Goal: Task Accomplishment & Management: Use online tool/utility

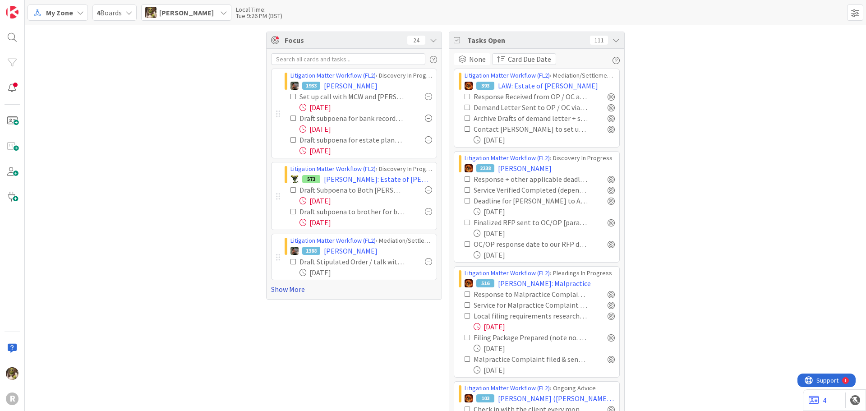
click at [288, 178] on link "Show More" at bounding box center [354, 289] width 166 height 11
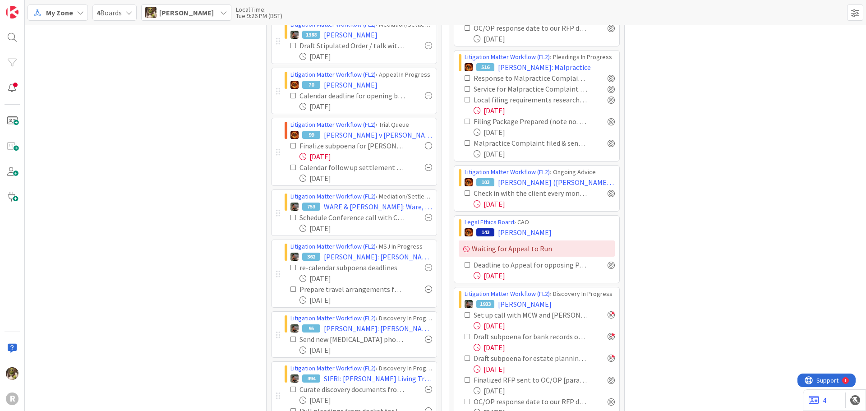
scroll to position [271, 0]
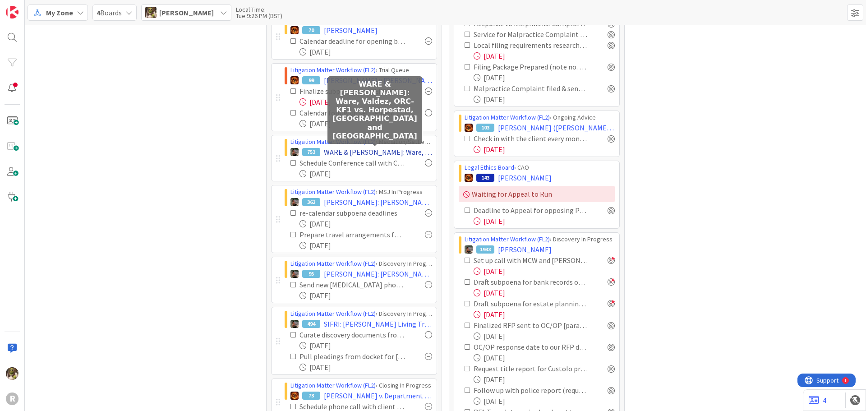
click at [375, 150] on span "WARE & [PERSON_NAME]: Ware, Valdez, ORC-KF1 vs. Horpestad, [GEOGRAPHIC_DATA] an…" at bounding box center [378, 152] width 108 height 11
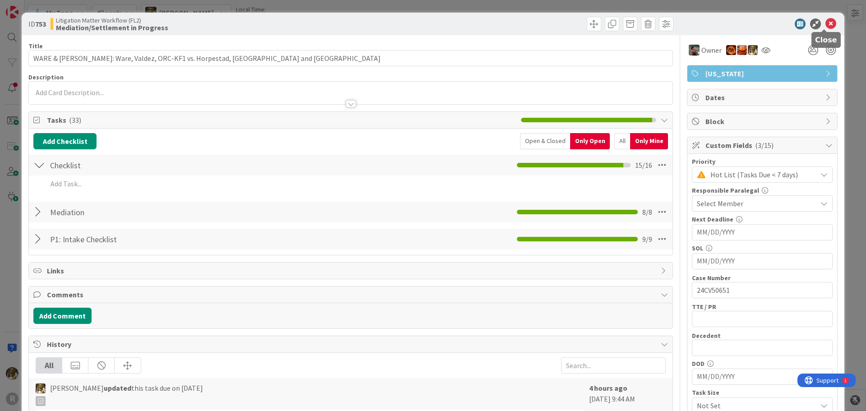
click at [432, 23] on icon at bounding box center [831, 23] width 11 height 11
click at [432, 21] on icon at bounding box center [831, 23] width 11 height 11
click at [432, 24] on icon at bounding box center [831, 23] width 11 height 11
click at [826, 21] on icon at bounding box center [831, 23] width 11 height 11
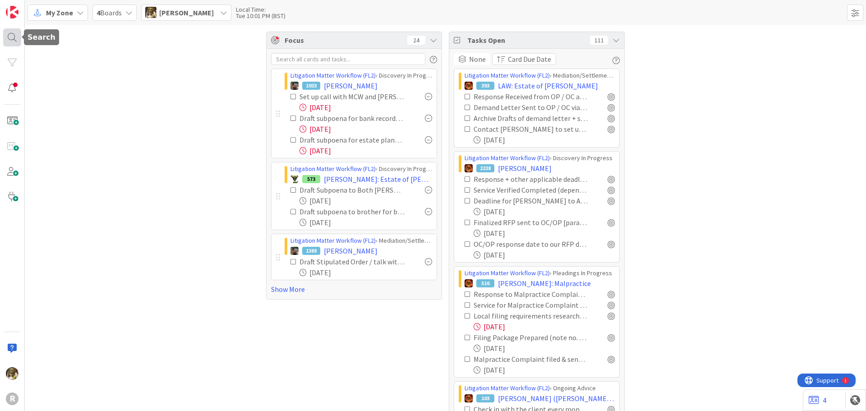
click at [13, 40] on div at bounding box center [12, 37] width 18 height 18
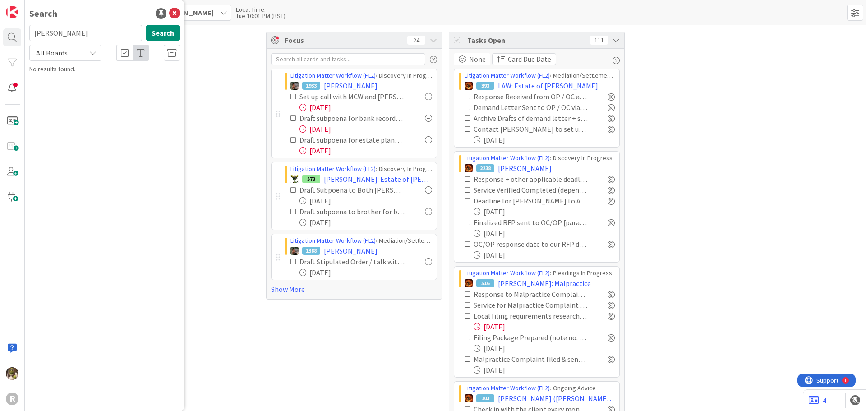
type input "laughery"
click at [87, 69] on b "Litigation Matter Workflow (FL2) ›" at bounding box center [85, 70] width 87 height 7
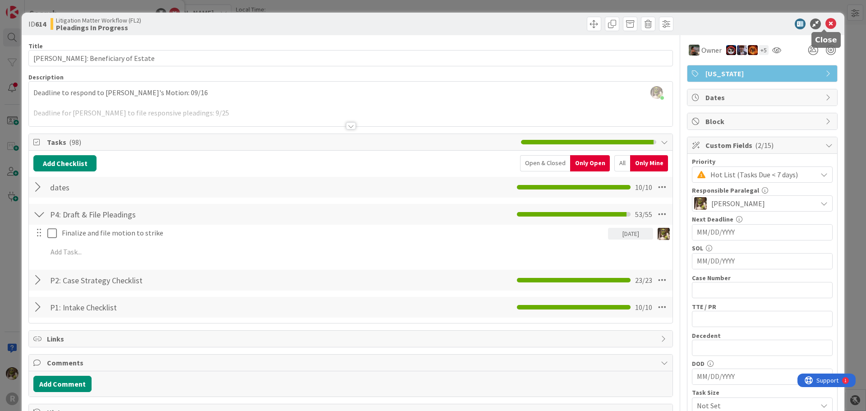
click at [826, 25] on icon at bounding box center [831, 23] width 11 height 11
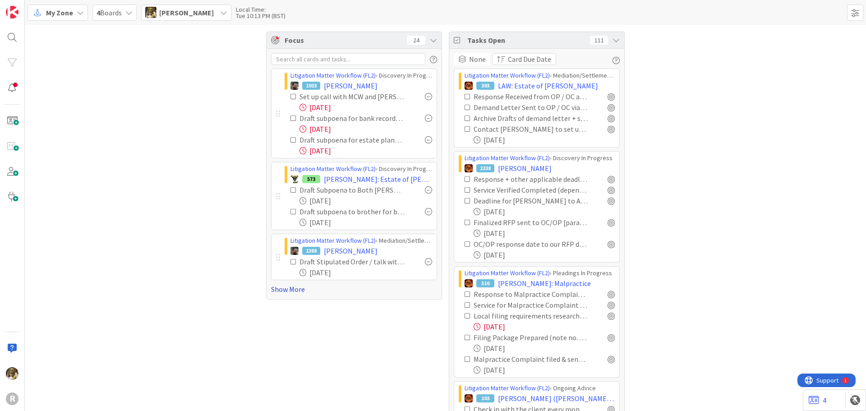
click at [289, 292] on link "Show More" at bounding box center [354, 289] width 166 height 11
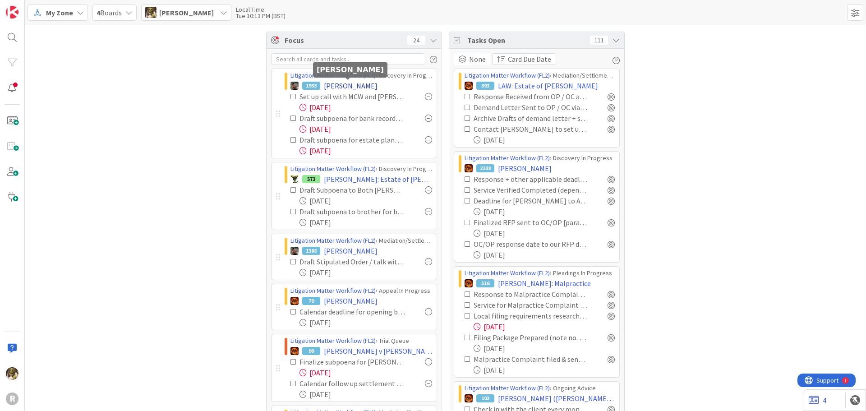
click at [352, 84] on span "[PERSON_NAME]" at bounding box center [351, 85] width 54 height 11
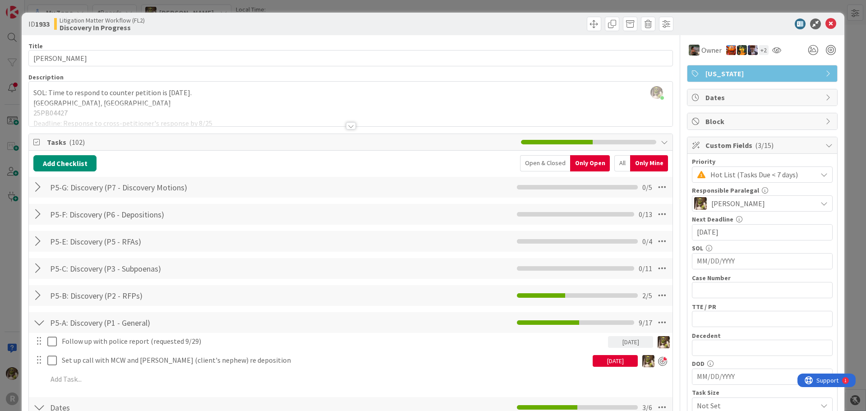
click at [346, 125] on div at bounding box center [351, 125] width 10 height 7
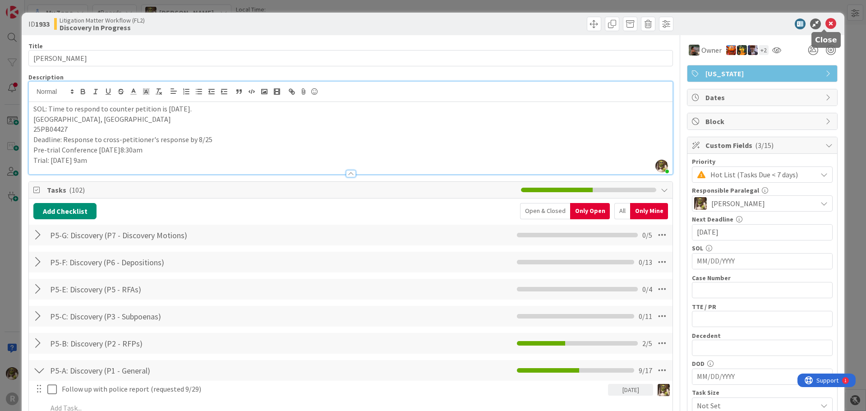
click at [827, 24] on icon at bounding box center [831, 23] width 11 height 11
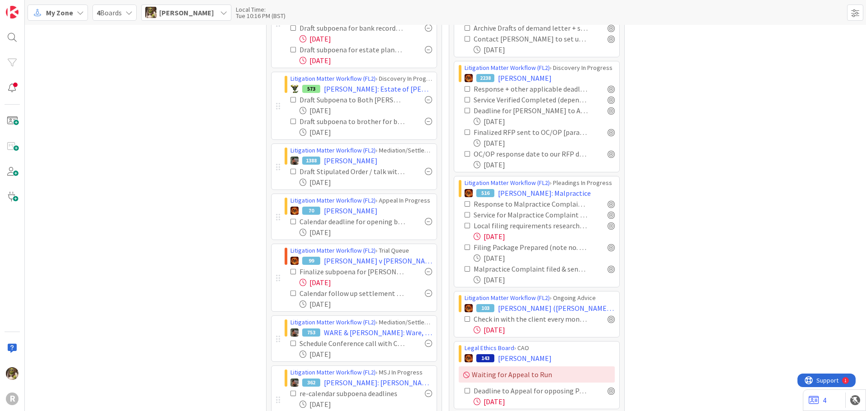
scroll to position [135, 0]
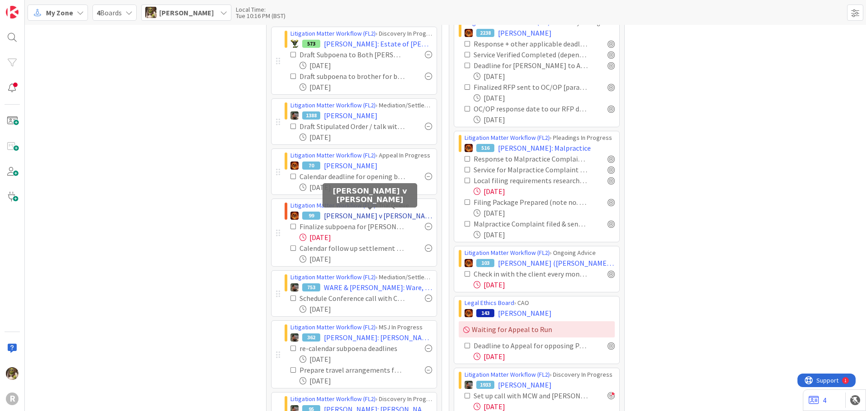
click at [379, 211] on span "[PERSON_NAME] v [PERSON_NAME]" at bounding box center [378, 215] width 108 height 11
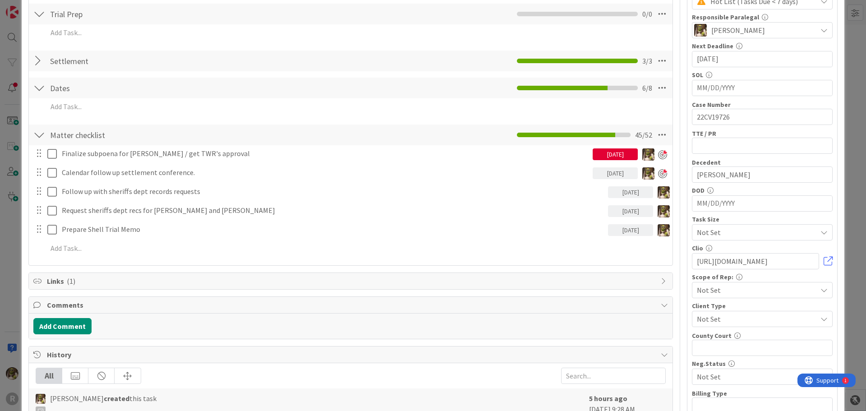
scroll to position [180, 0]
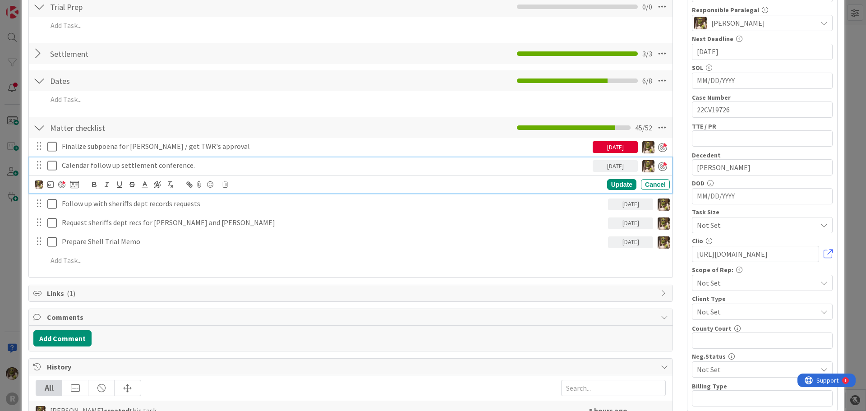
click at [214, 166] on p "Calendar follow up settlement conference." at bounding box center [325, 165] width 527 height 10
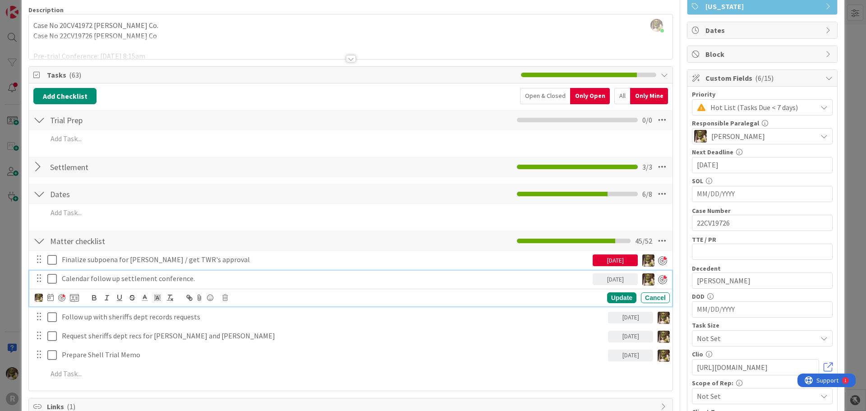
scroll to position [45, 0]
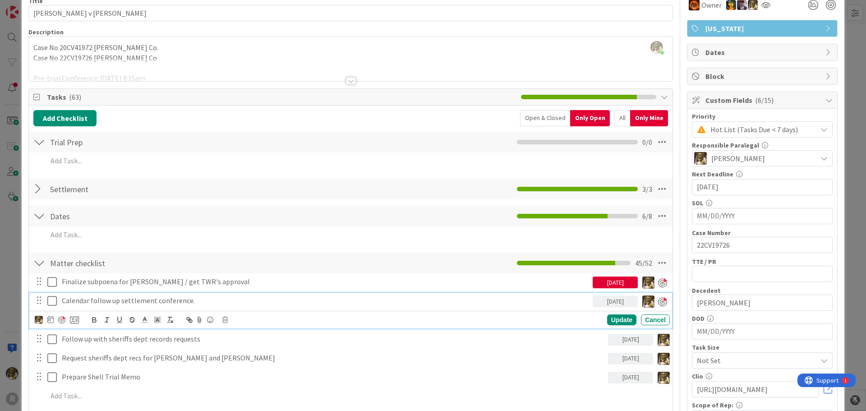
click at [349, 81] on div at bounding box center [351, 80] width 10 height 7
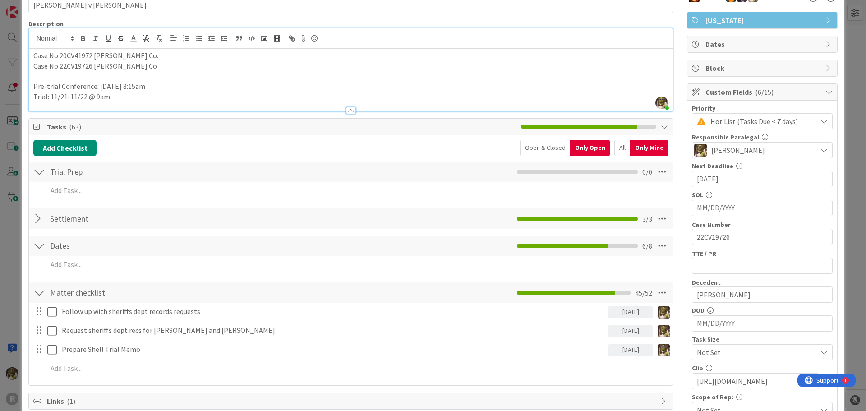
scroll to position [0, 0]
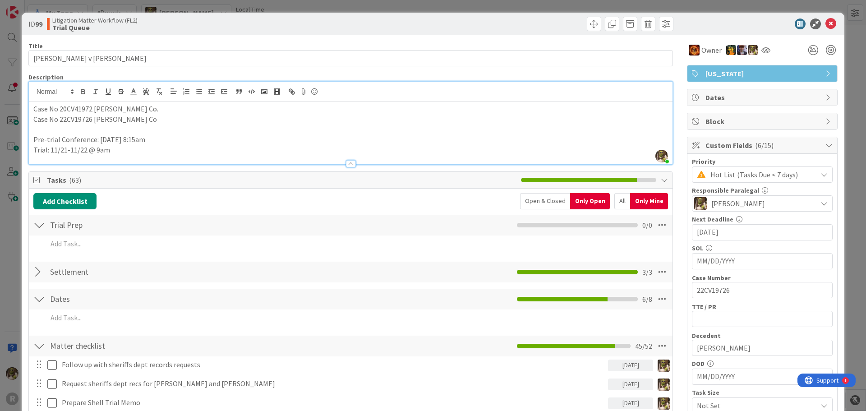
click at [41, 130] on p at bounding box center [350, 129] width 635 height 10
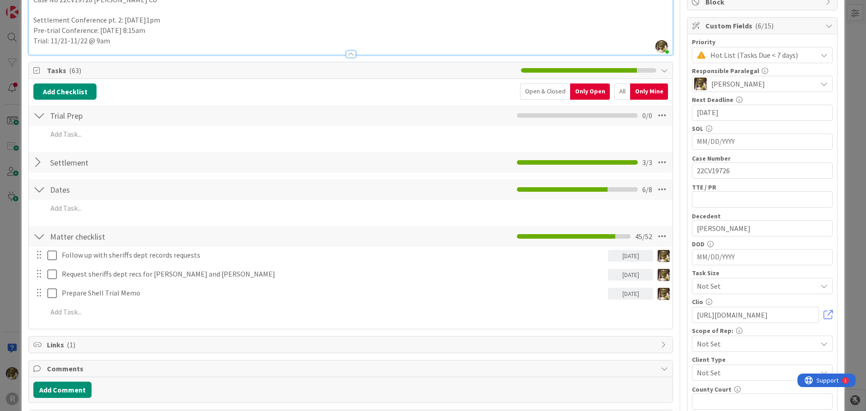
scroll to position [135, 0]
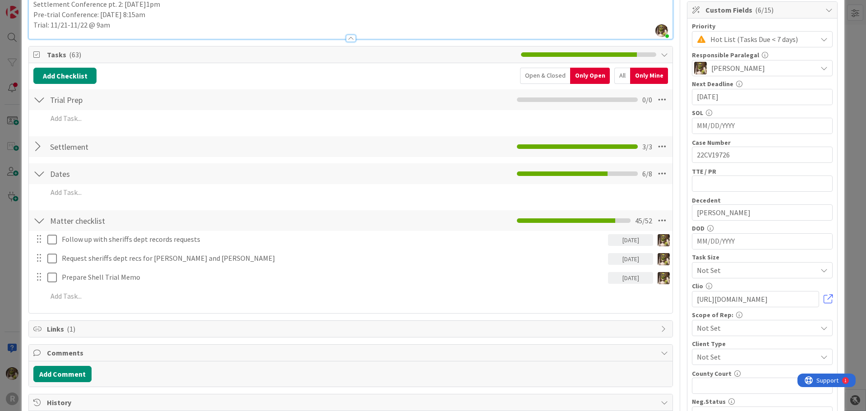
click at [615, 74] on div "All" at bounding box center [622, 76] width 16 height 16
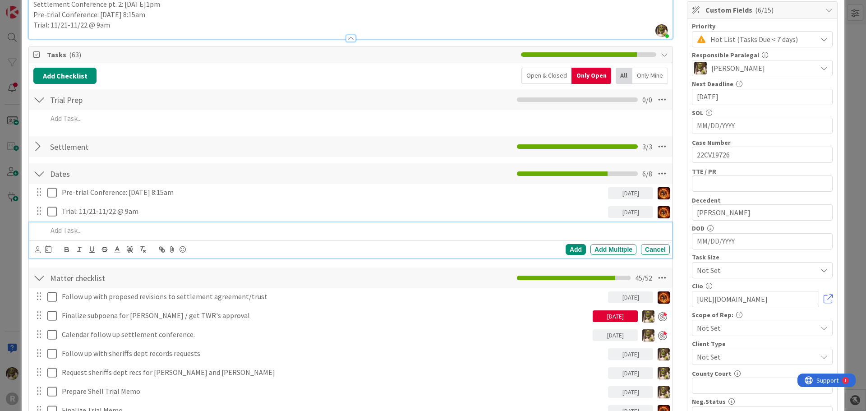
click at [129, 230] on p at bounding box center [356, 230] width 619 height 10
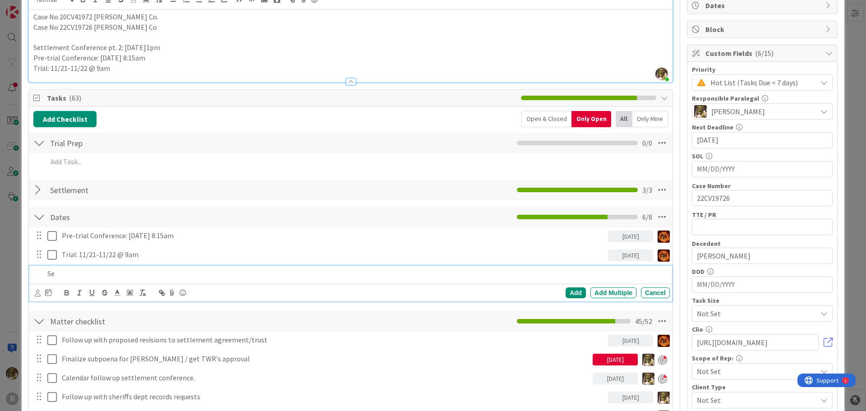
scroll to position [45, 0]
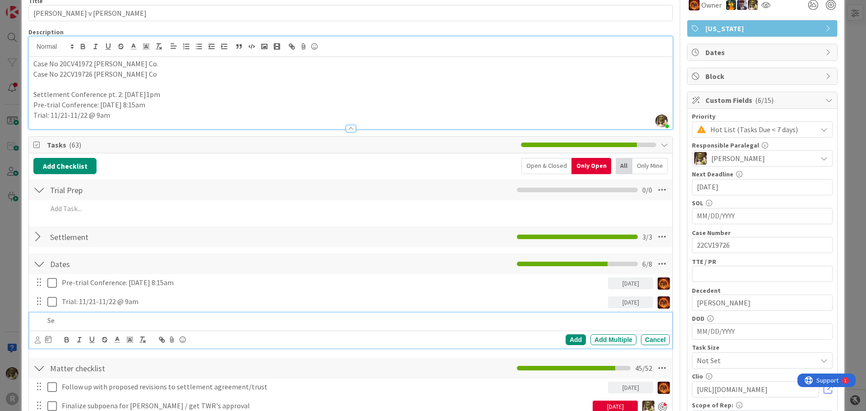
drag, startPoint x: 173, startPoint y: 94, endPoint x: 28, endPoint y: 92, distance: 145.3
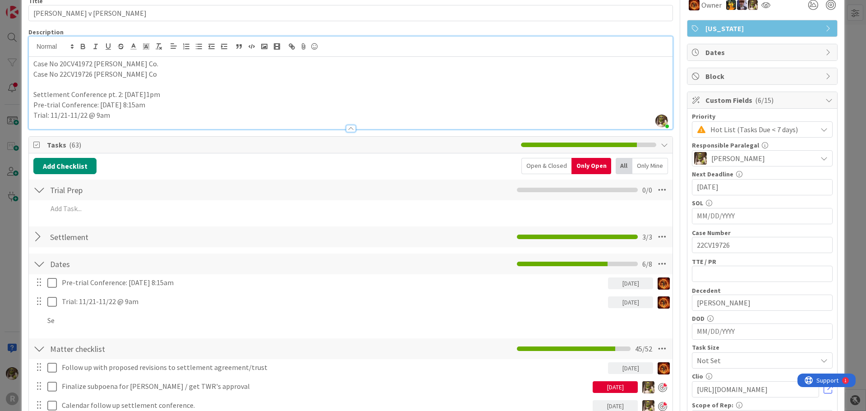
copy p "Settlement Conference pt. 2: 10/10 @1pm"
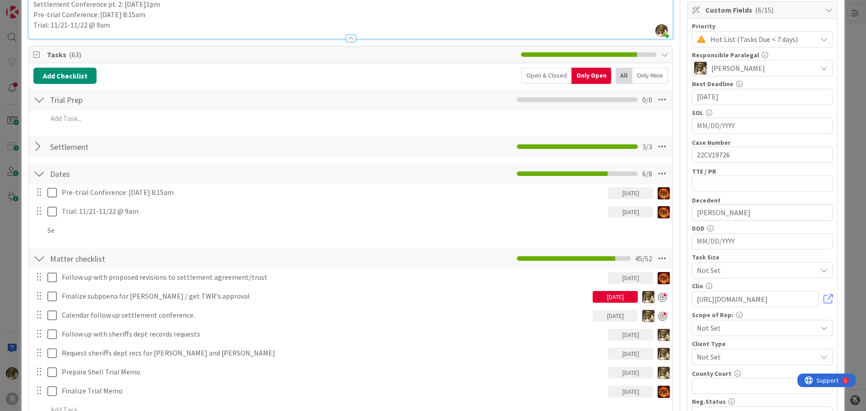
scroll to position [180, 0]
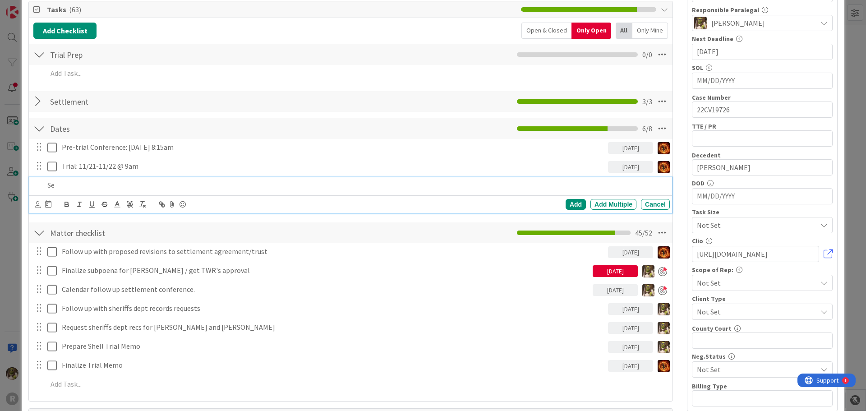
click at [73, 192] on div "Se" at bounding box center [357, 185] width 626 height 16
drag, startPoint x: 60, startPoint y: 188, endPoint x: 39, endPoint y: 189, distance: 21.2
click at [39, 189] on div "Se" at bounding box center [351, 185] width 637 height 16
click at [37, 205] on icon at bounding box center [38, 204] width 6 height 7
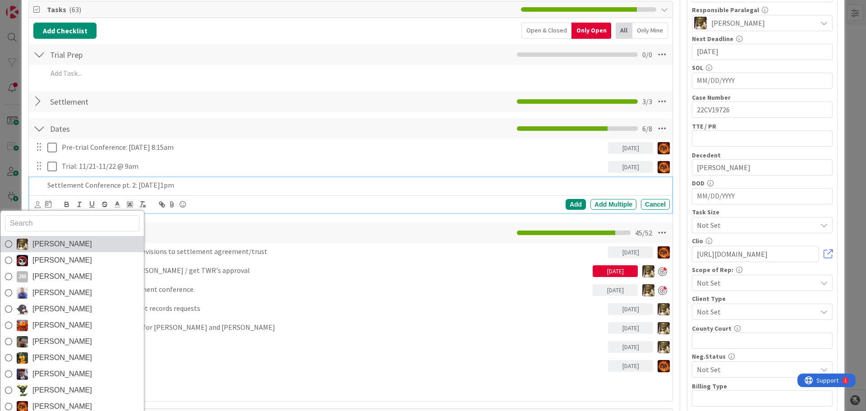
click at [68, 242] on span "[PERSON_NAME]" at bounding box center [62, 244] width 60 height 14
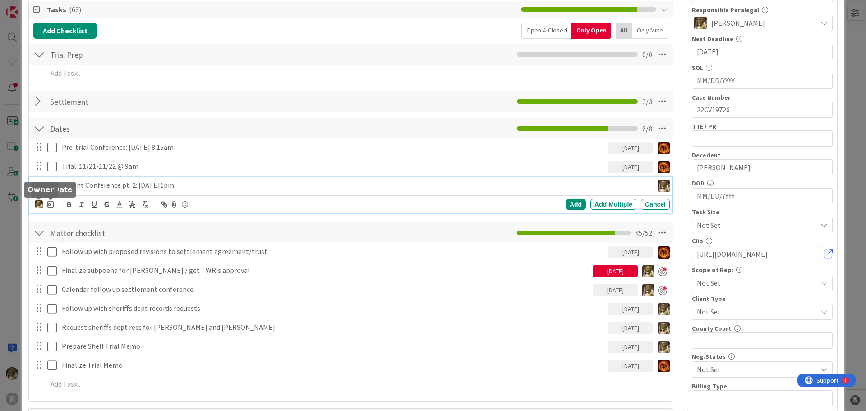
click at [38, 202] on img at bounding box center [39, 204] width 8 height 8
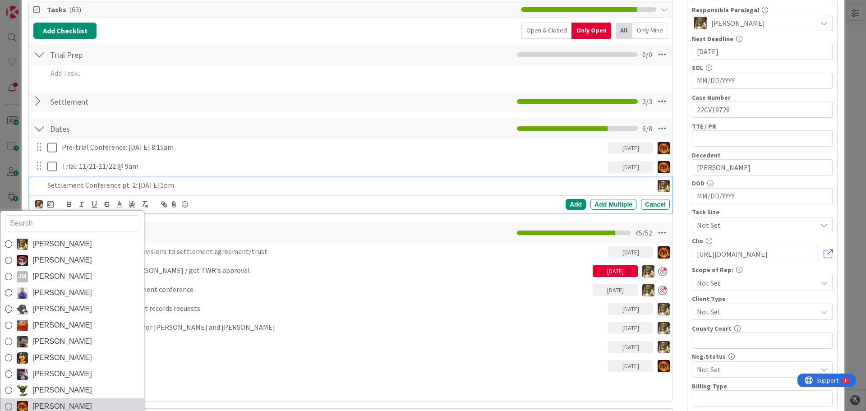
click at [64, 400] on span "[PERSON_NAME]" at bounding box center [62, 407] width 60 height 14
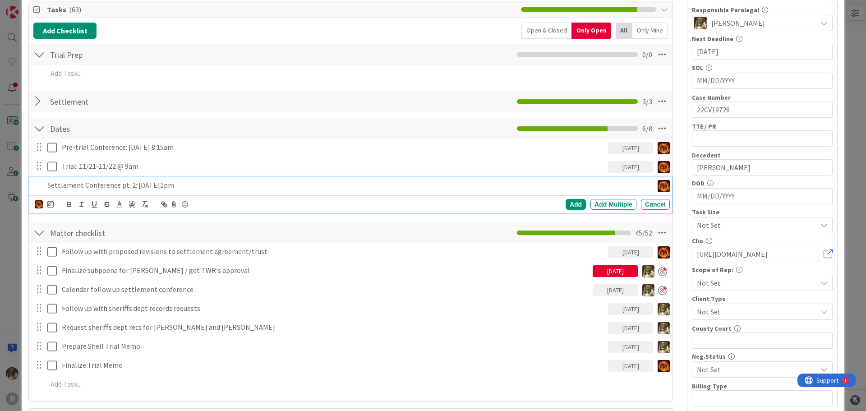
click at [48, 208] on div at bounding box center [50, 204] width 6 height 11
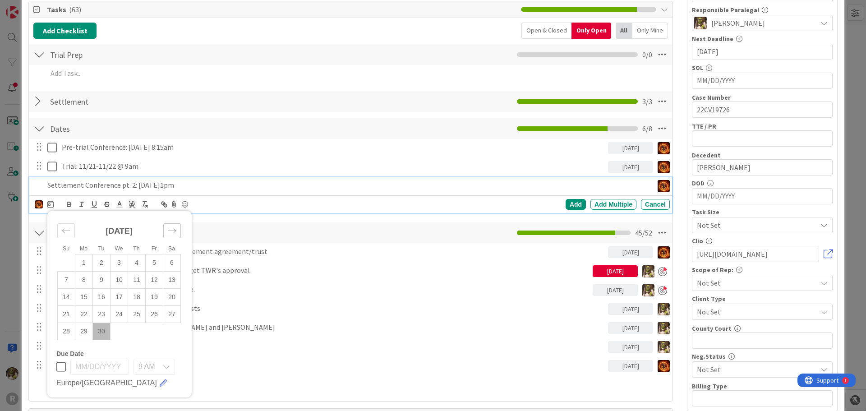
click at [168, 226] on div "Move forward to switch to the next month." at bounding box center [172, 230] width 18 height 15
click at [151, 279] on td "10" at bounding box center [155, 280] width 18 height 17
type input "[DATE]"
click at [576, 204] on div "Add" at bounding box center [576, 204] width 20 height 11
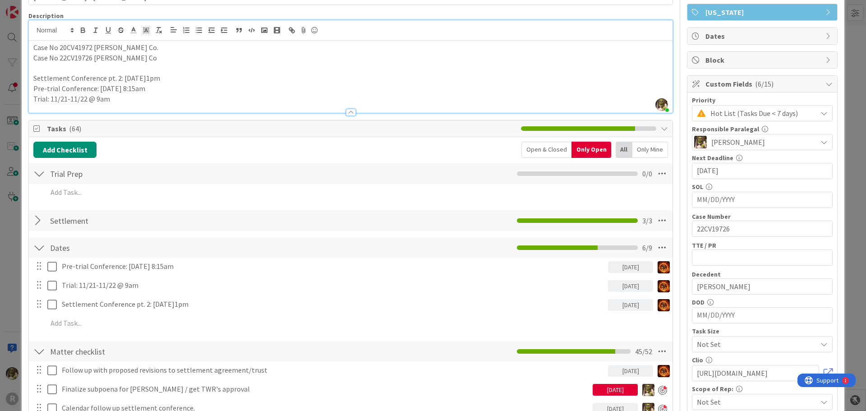
scroll to position [0, 0]
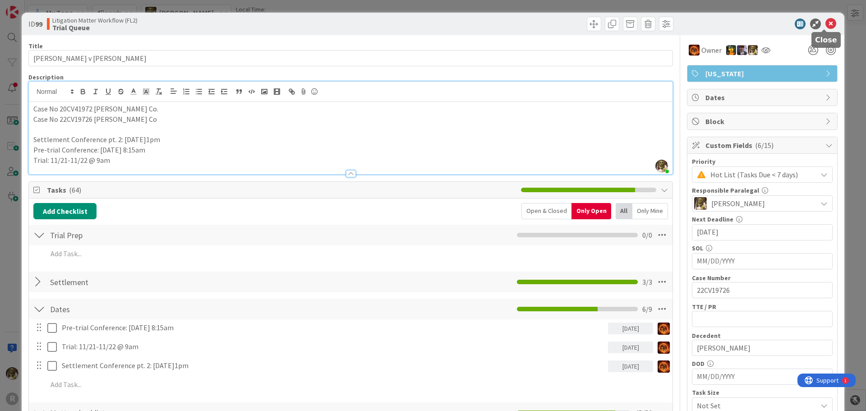
click at [828, 23] on icon at bounding box center [831, 23] width 11 height 11
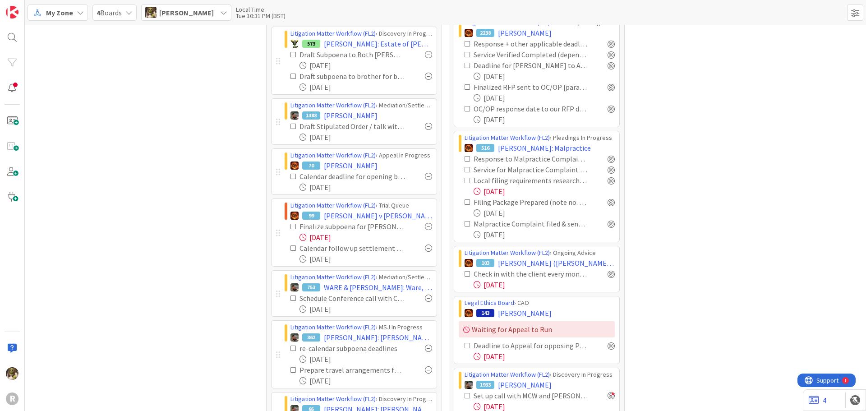
click at [291, 247] on icon at bounding box center [294, 248] width 6 height 6
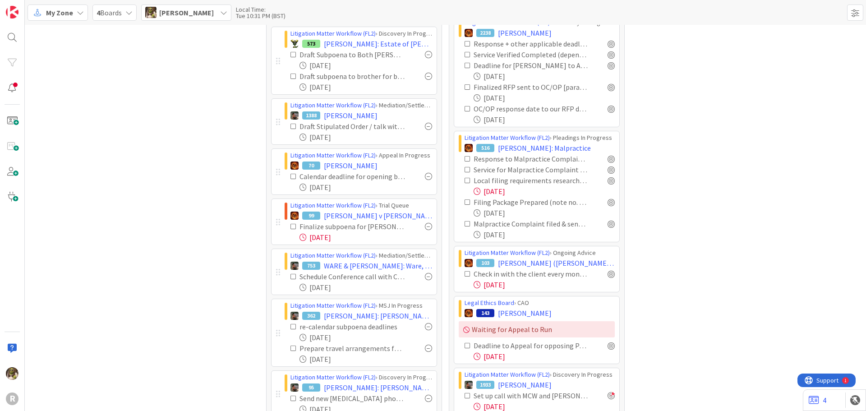
scroll to position [180, 0]
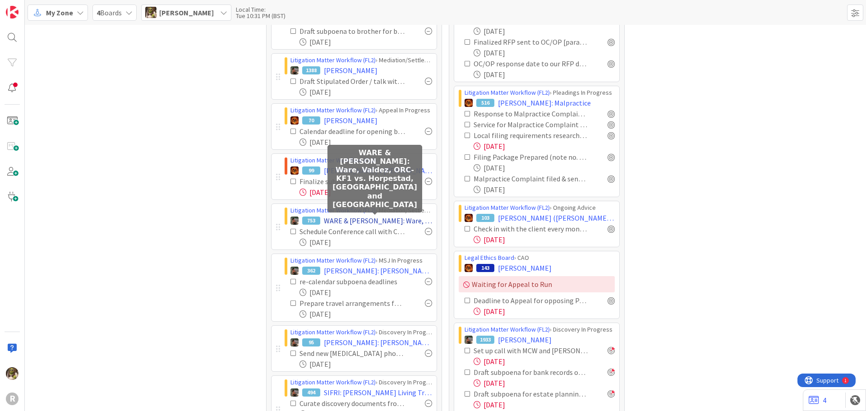
click at [387, 220] on span "WARE & [PERSON_NAME]: Ware, Valdez, ORC-KF1 vs. Horpestad, [GEOGRAPHIC_DATA] an…" at bounding box center [378, 220] width 108 height 11
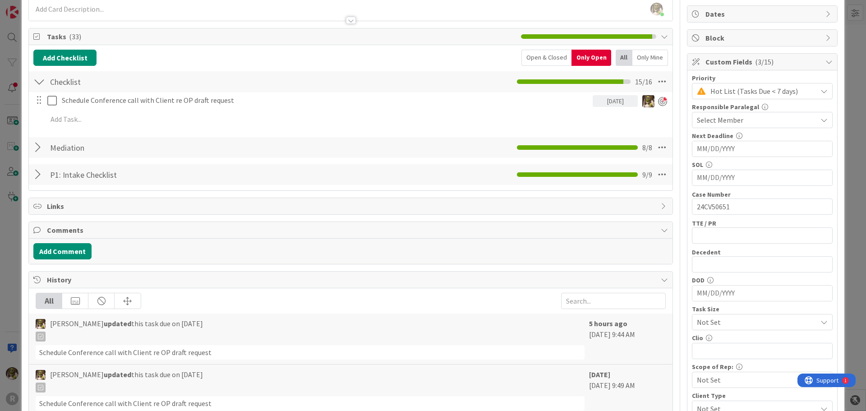
scroll to position [90, 0]
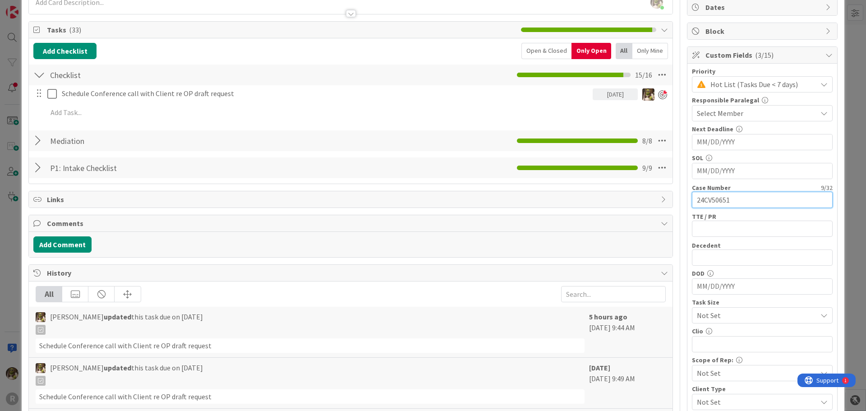
click at [733, 196] on input "24CV50651" at bounding box center [762, 200] width 141 height 16
drag, startPoint x: 733, startPoint y: 196, endPoint x: 684, endPoint y: 199, distance: 48.3
click at [687, 199] on div "Priority Hot List (Tasks Due < 7 days) Responsible Paralegal Select Member Next…" at bounding box center [762, 283] width 150 height 438
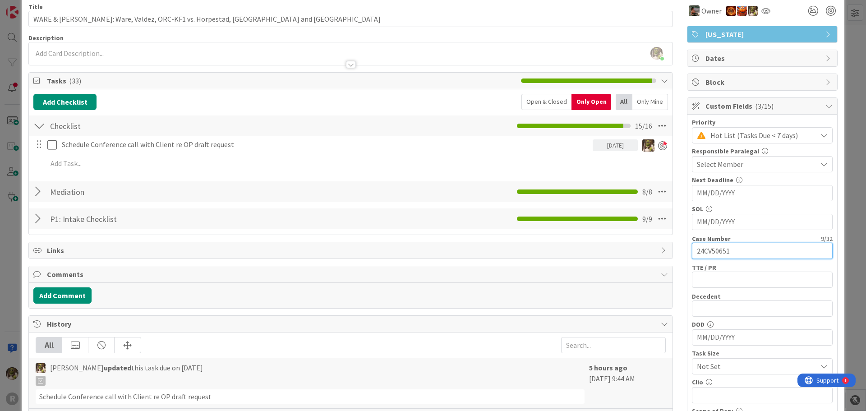
scroll to position [0, 0]
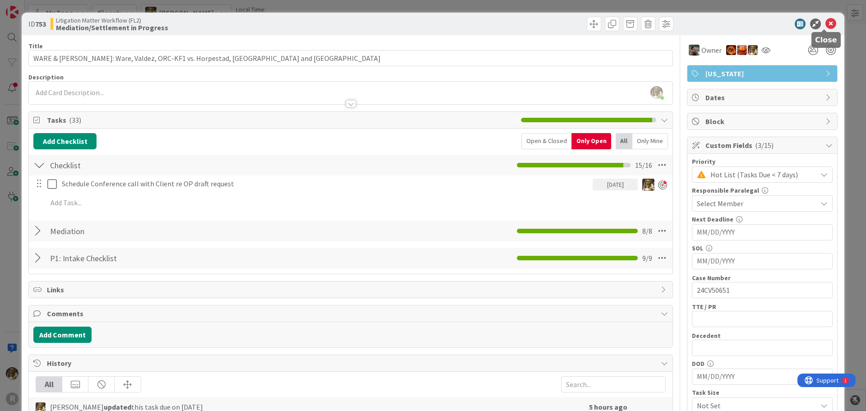
click at [826, 23] on icon at bounding box center [831, 23] width 11 height 11
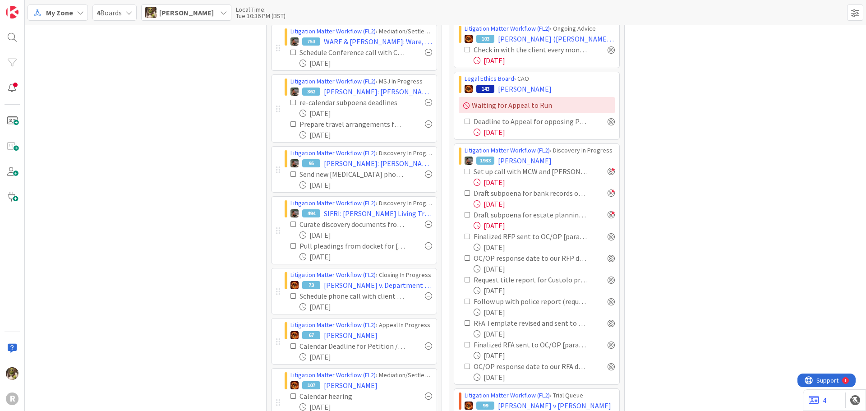
scroll to position [361, 0]
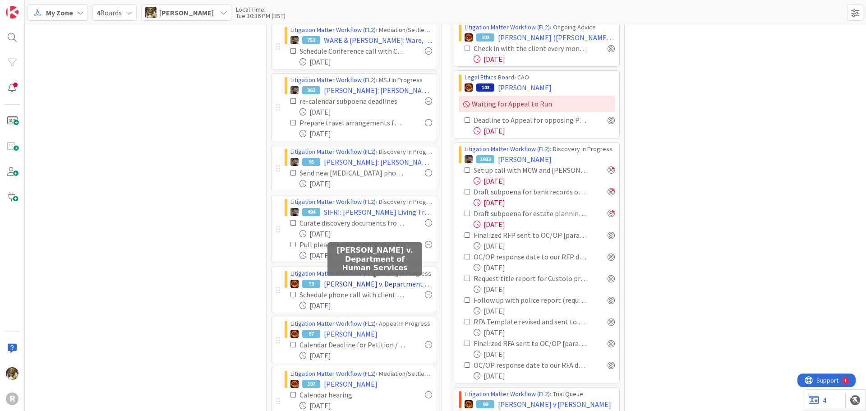
click at [381, 286] on span "[PERSON_NAME] v. Department of Human Services" at bounding box center [378, 283] width 108 height 11
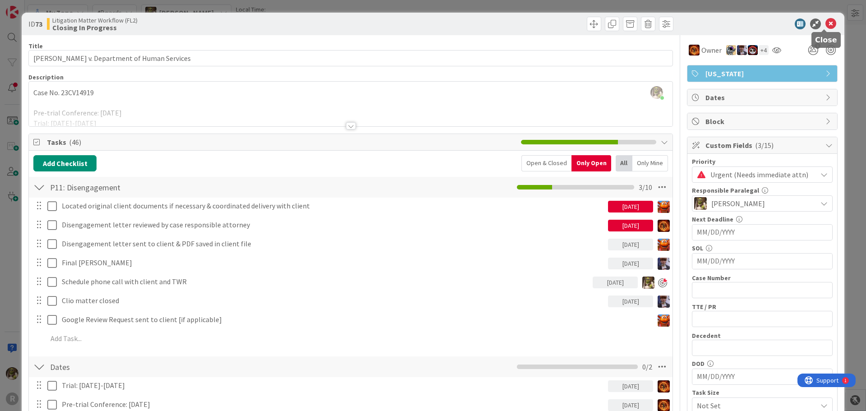
click at [826, 23] on icon at bounding box center [831, 23] width 11 height 11
click at [826, 24] on icon at bounding box center [831, 23] width 11 height 11
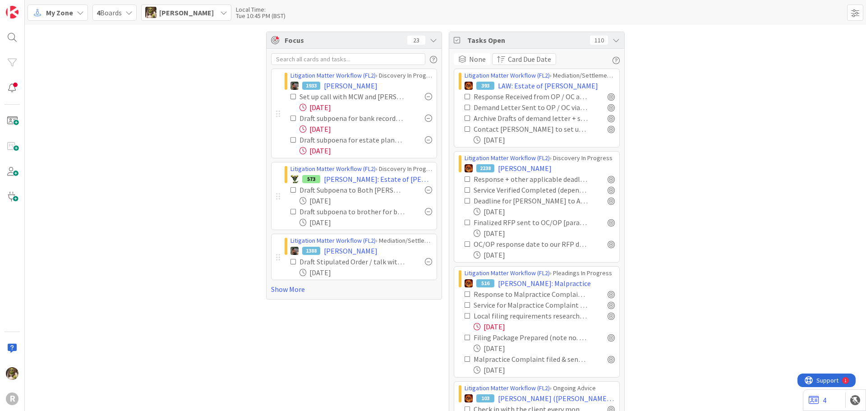
click at [291, 291] on link "Show More" at bounding box center [354, 289] width 166 height 11
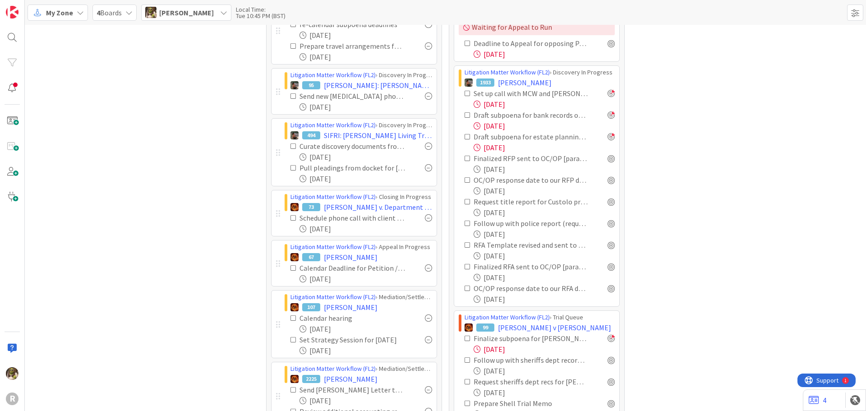
scroll to position [496, 0]
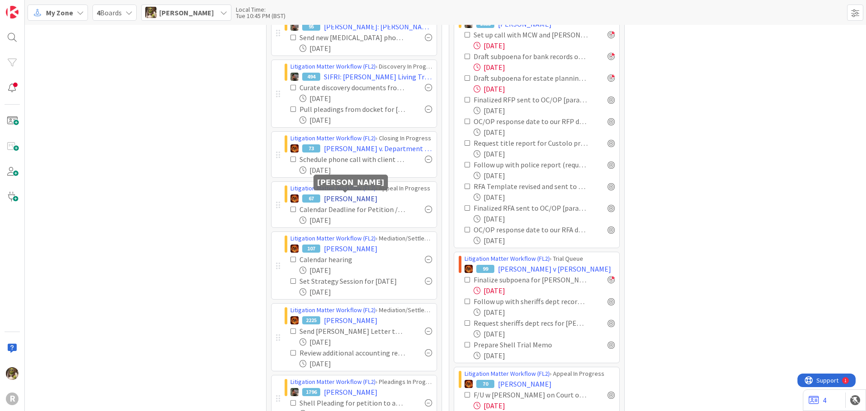
click at [345, 198] on span "[PERSON_NAME]" at bounding box center [351, 198] width 54 height 11
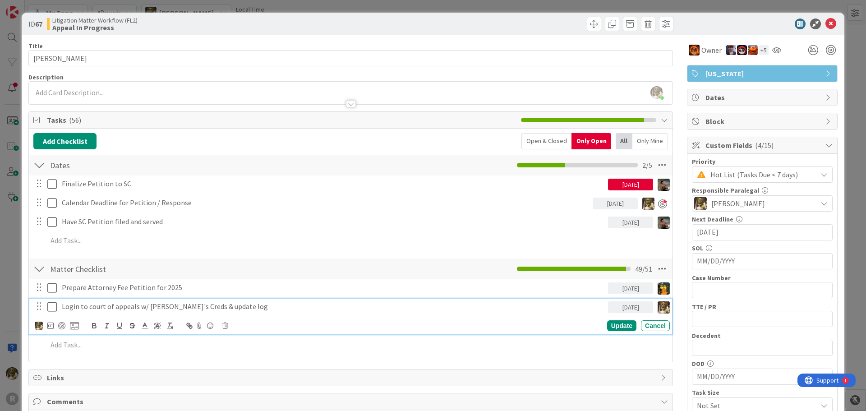
click at [53, 309] on icon at bounding box center [51, 306] width 9 height 11
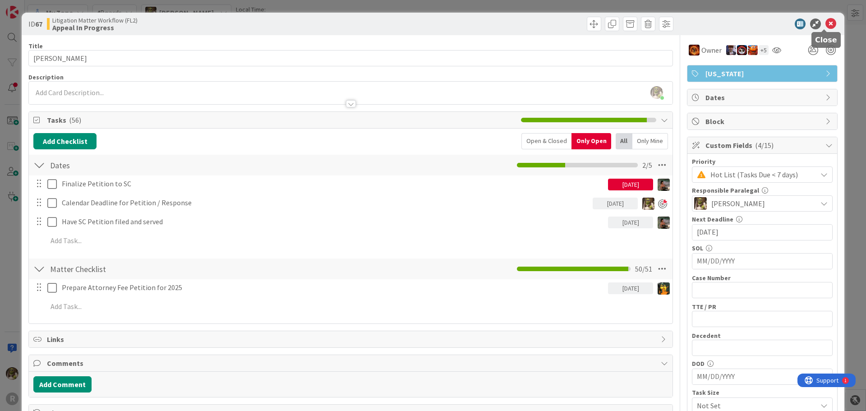
click at [826, 22] on icon at bounding box center [831, 23] width 11 height 11
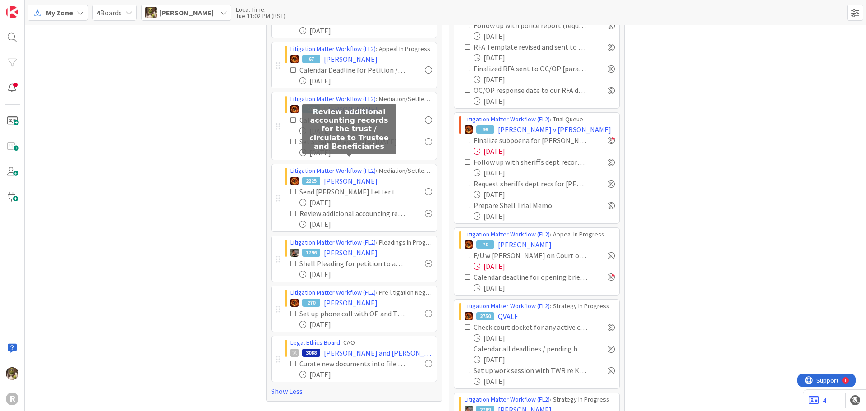
scroll to position [586, 0]
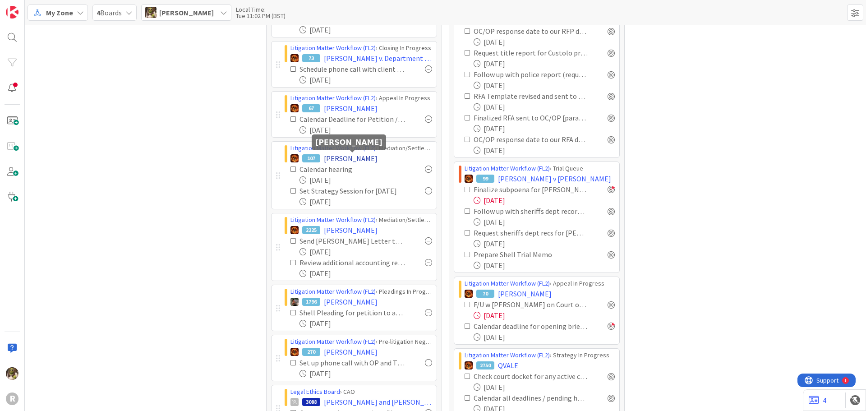
click at [353, 157] on span "[PERSON_NAME]" at bounding box center [351, 158] width 54 height 11
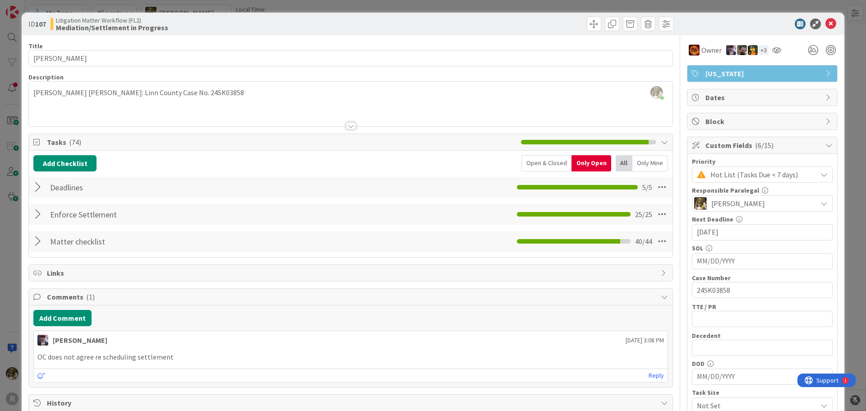
click at [35, 239] on div at bounding box center [39, 241] width 12 height 16
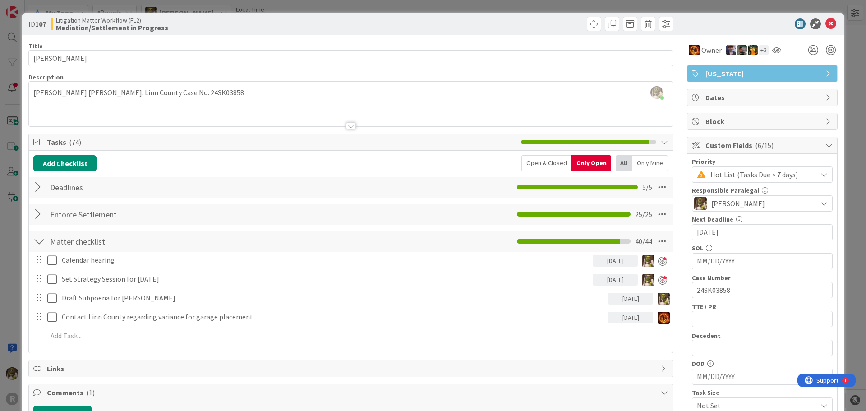
click at [545, 162] on div "Open & Closed" at bounding box center [546, 163] width 50 height 16
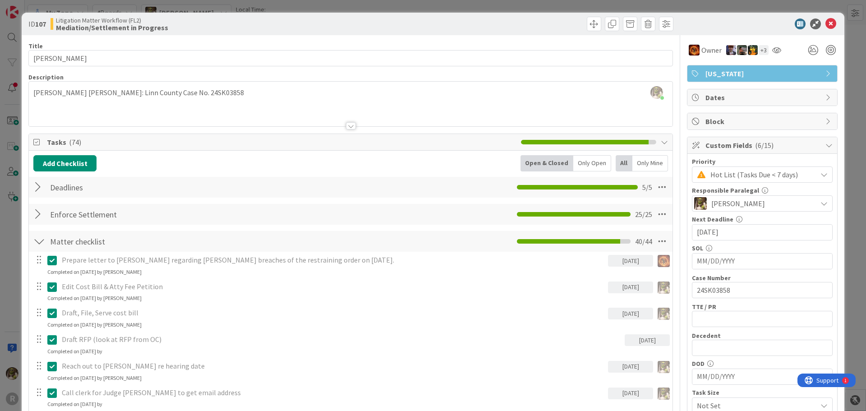
click at [550, 163] on div "Open & Closed" at bounding box center [547, 163] width 53 height 16
click at [590, 162] on div "Only Open" at bounding box center [592, 163] width 38 height 16
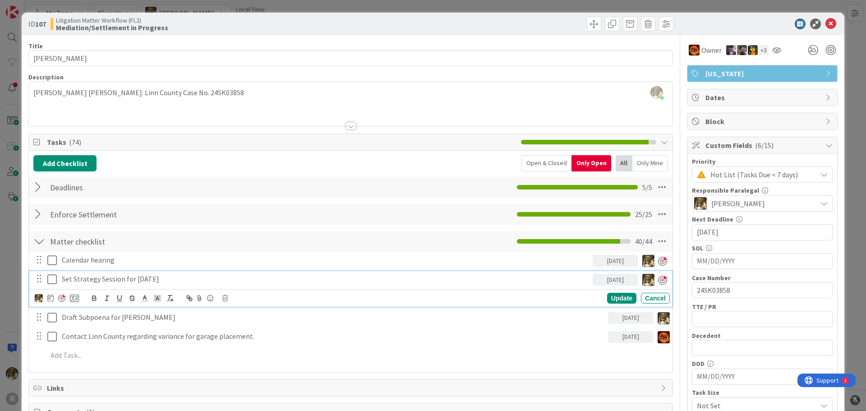
click at [51, 281] on icon at bounding box center [51, 279] width 9 height 11
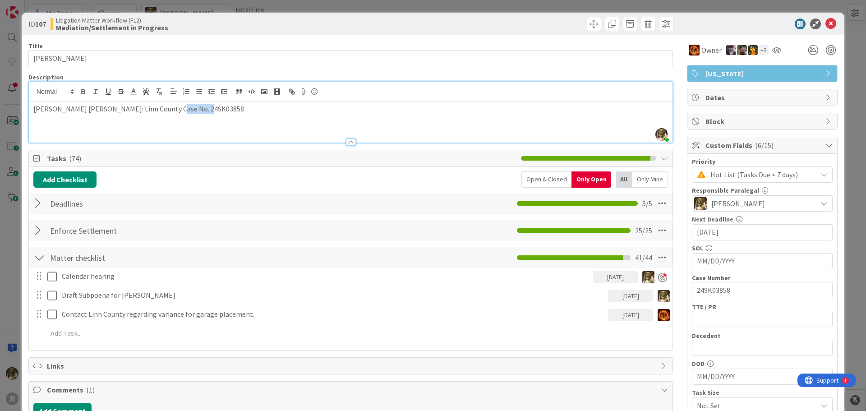
drag, startPoint x: 208, startPoint y: 92, endPoint x: 161, endPoint y: 101, distance: 46.9
click at [161, 101] on div "Devine Gines joined 2 m ago Plagmann v. Neville: Linn County Case No. 24SK03858" at bounding box center [351, 112] width 644 height 61
copy p "24SK03858"
click at [703, 292] on input "24SK03858" at bounding box center [762, 290] width 141 height 16
drag, startPoint x: 733, startPoint y: 292, endPoint x: 690, endPoint y: 295, distance: 43.8
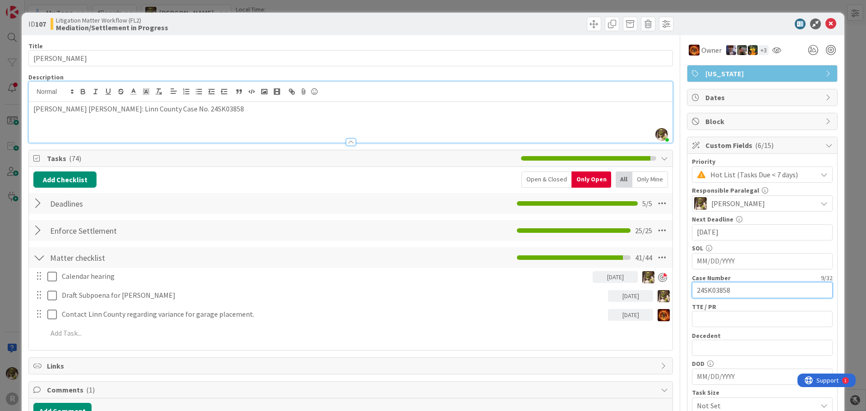
click at [692, 295] on input "24SK03858" at bounding box center [762, 290] width 141 height 16
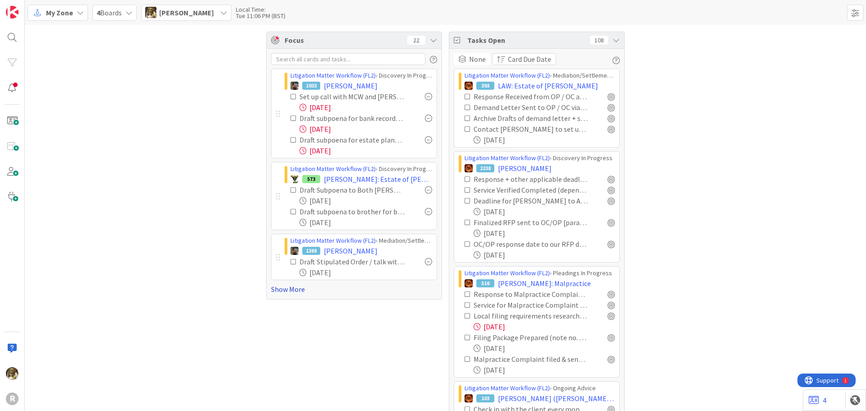
click at [296, 293] on link "Show More" at bounding box center [354, 289] width 166 height 11
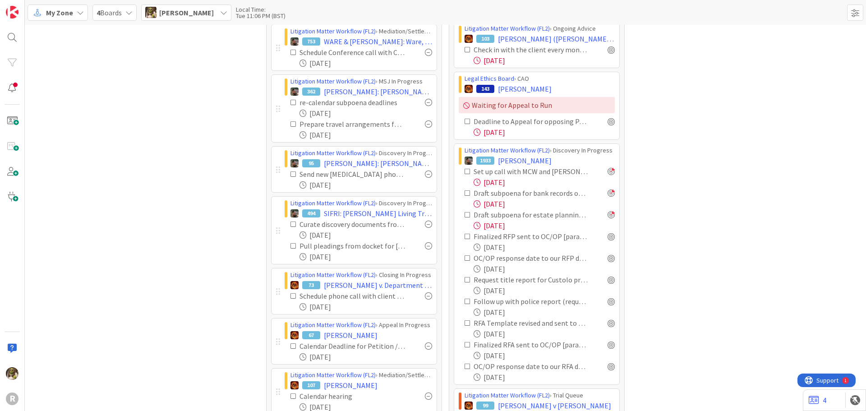
scroll to position [451, 0]
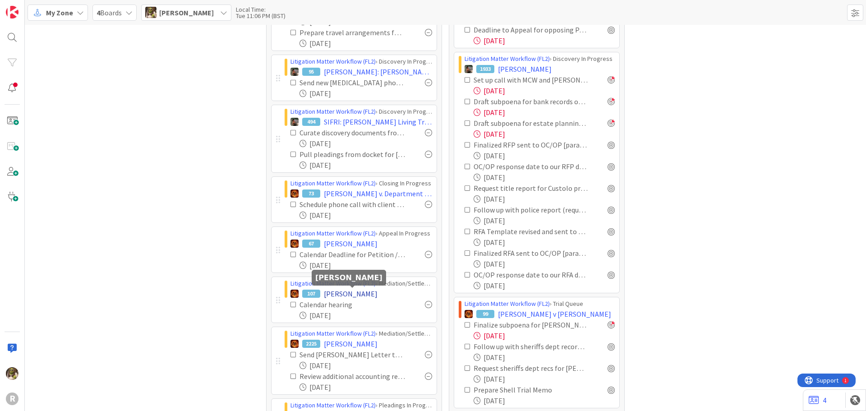
click at [347, 289] on span "[PERSON_NAME]" at bounding box center [351, 293] width 54 height 11
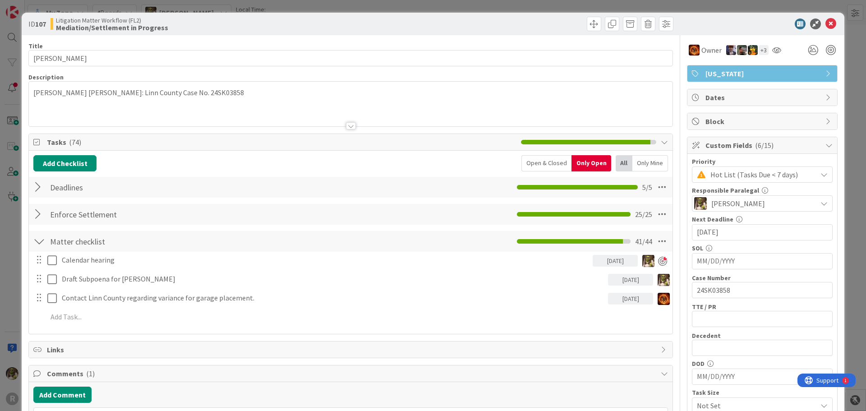
click at [158, 111] on div at bounding box center [351, 114] width 644 height 23
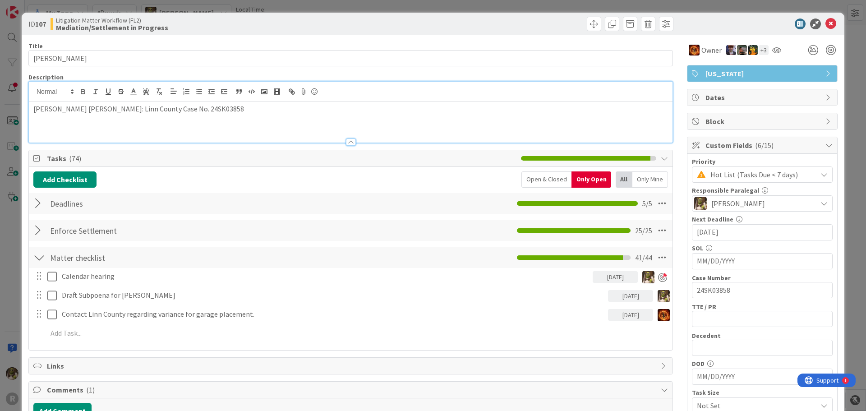
click at [69, 129] on div "[PERSON_NAME] [PERSON_NAME]: Linn County Case No. 24SK03858" at bounding box center [351, 122] width 644 height 41
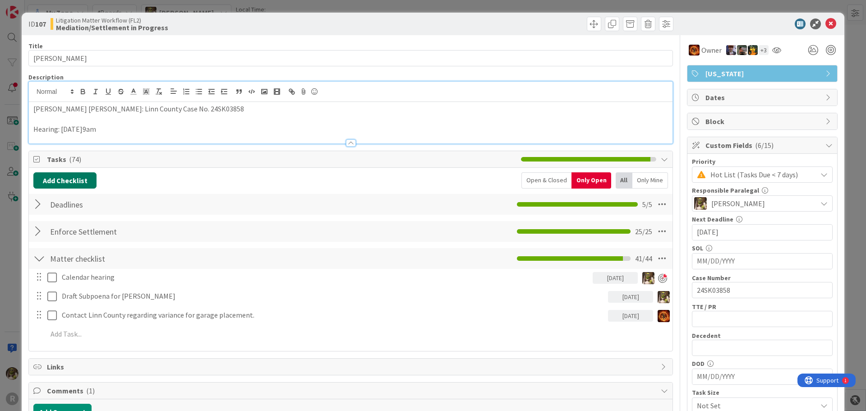
click at [73, 174] on button "Add Checklist" at bounding box center [64, 180] width 63 height 16
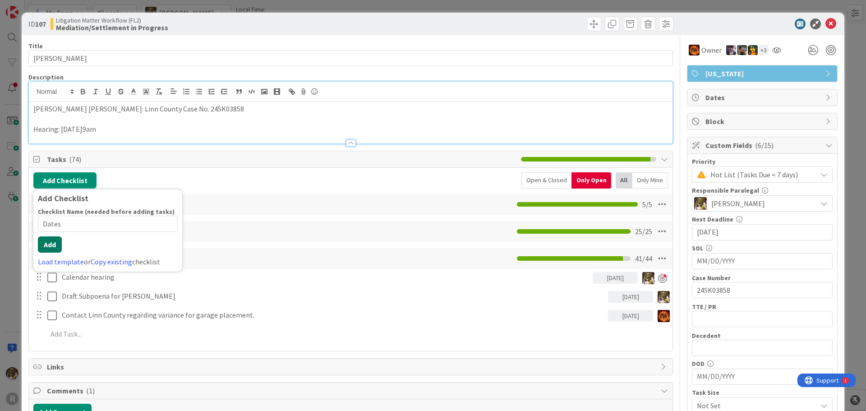
type input "Dates"
drag, startPoint x: 54, startPoint y: 249, endPoint x: 58, endPoint y: 247, distance: 4.6
click at [55, 249] on button "Add" at bounding box center [50, 244] width 24 height 16
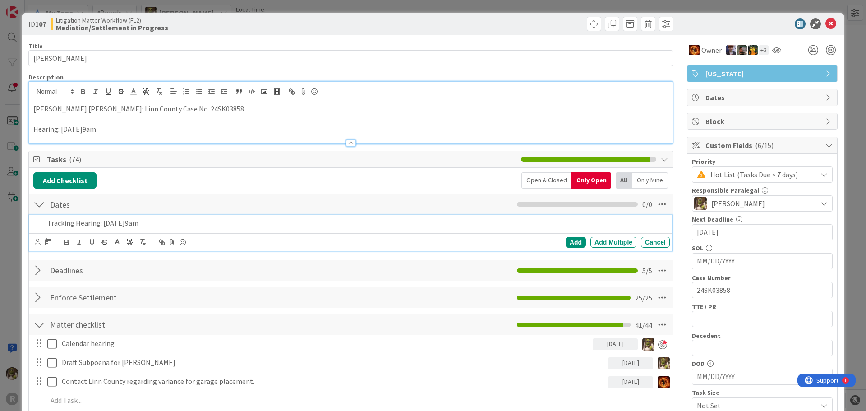
click at [127, 223] on p "Tracking Hearing: [DATE]9am" at bounding box center [356, 223] width 619 height 10
click at [39, 243] on icon at bounding box center [38, 242] width 6 height 7
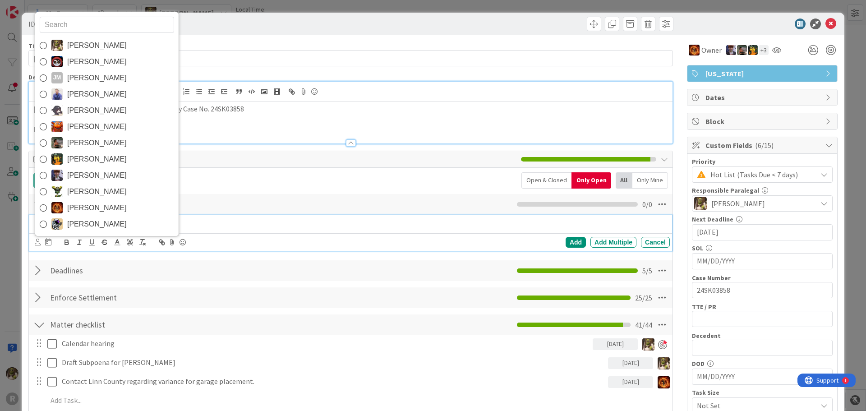
drag, startPoint x: 100, startPoint y: 212, endPoint x: 99, endPoint y: 219, distance: 7.7
click at [100, 212] on span "[PERSON_NAME]" at bounding box center [97, 208] width 60 height 14
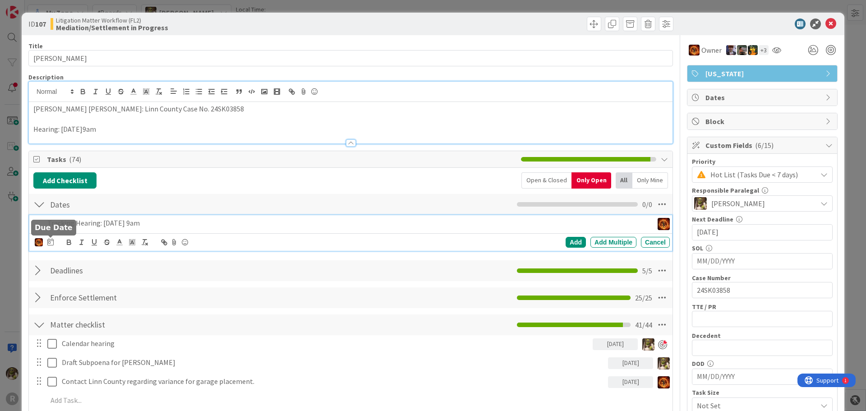
click at [49, 243] on icon at bounding box center [50, 241] width 6 height 7
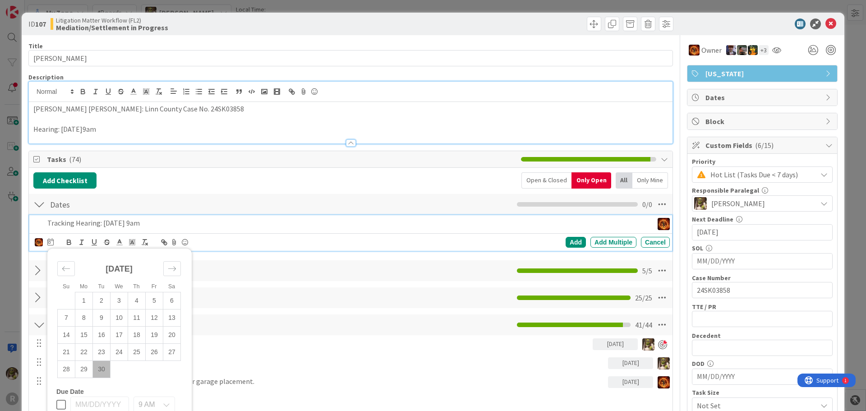
click at [181, 265] on div "[DATE] 1 2 3 4 5 6 7 8 9 10 11 12 13 14 15 16 17 18 19 20 21 22 23 24 25 26 27 …" at bounding box center [118, 320] width 143 height 135
click at [175, 268] on icon "Move forward to switch to the next month." at bounding box center [172, 268] width 9 height 9
click at [123, 370] on td "29" at bounding box center [120, 368] width 18 height 17
type input "[DATE]"
click at [566, 242] on div "Add" at bounding box center [576, 242] width 20 height 11
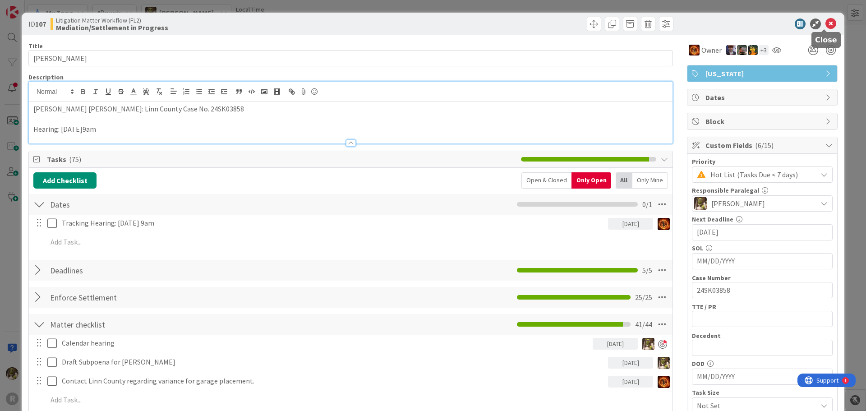
click at [826, 22] on icon at bounding box center [831, 23] width 11 height 11
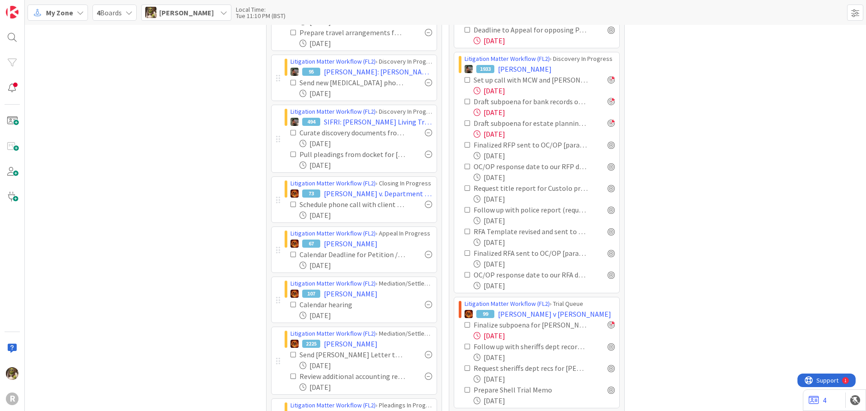
click at [291, 306] on icon at bounding box center [294, 304] width 6 height 6
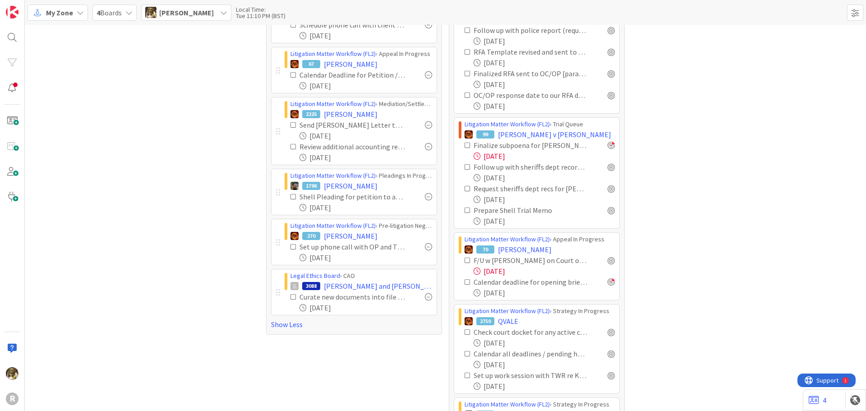
scroll to position [632, 0]
drag, startPoint x: 725, startPoint y: 124, endPoint x: 718, endPoint y: 124, distance: 6.8
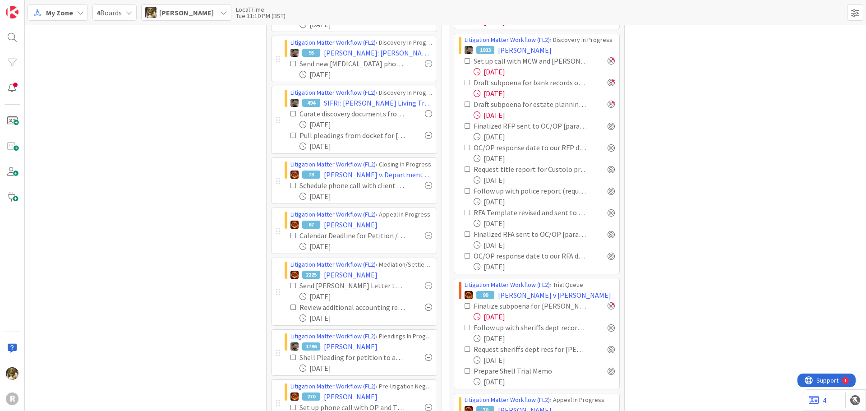
scroll to position [496, 0]
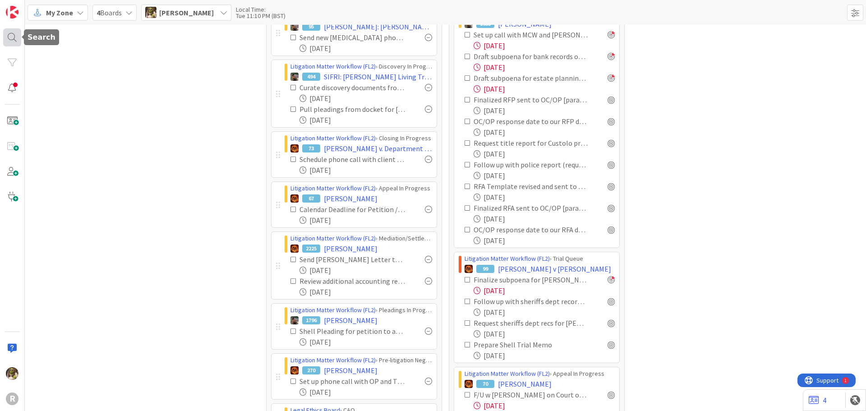
click at [15, 40] on div at bounding box center [12, 37] width 18 height 18
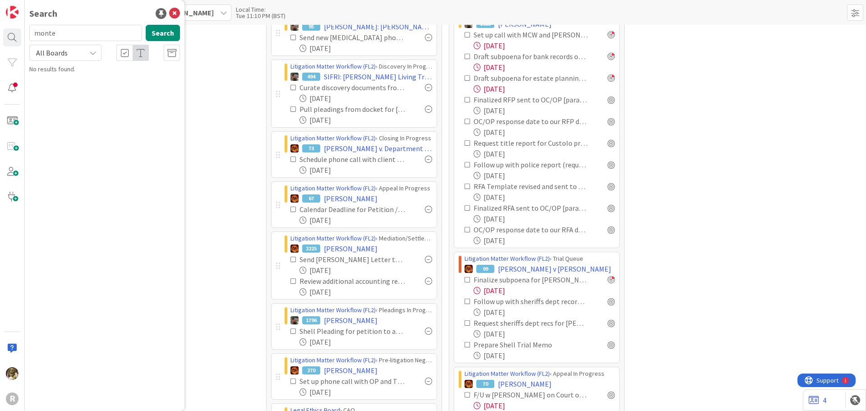
type input "monte"
click at [105, 78] on p "[PERSON_NAME]" at bounding box center [111, 79] width 138 height 9
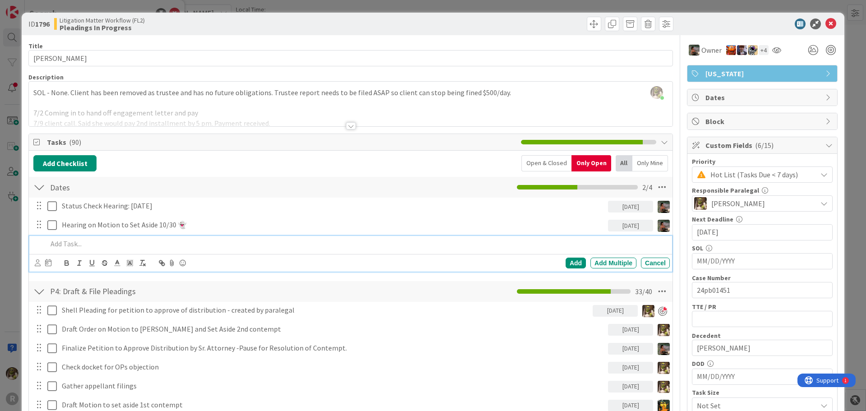
click at [122, 240] on p at bounding box center [356, 244] width 619 height 10
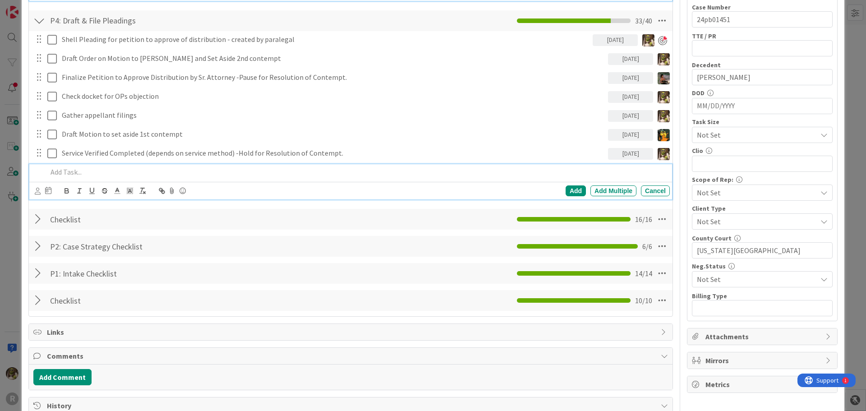
click at [112, 175] on p at bounding box center [356, 172] width 619 height 10
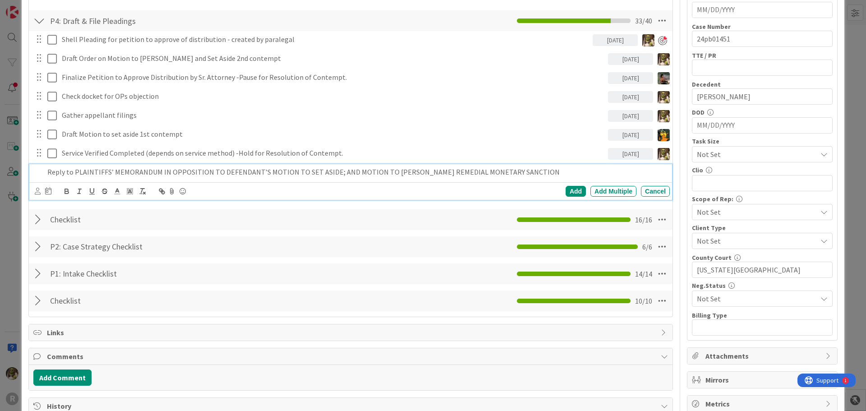
click at [74, 172] on p "Reply to PLAINTIFFS’ MEMORANDUM IN OPPOSITION TO DEFENDANT’S MOTION TO SET ASID…" at bounding box center [356, 172] width 619 height 10
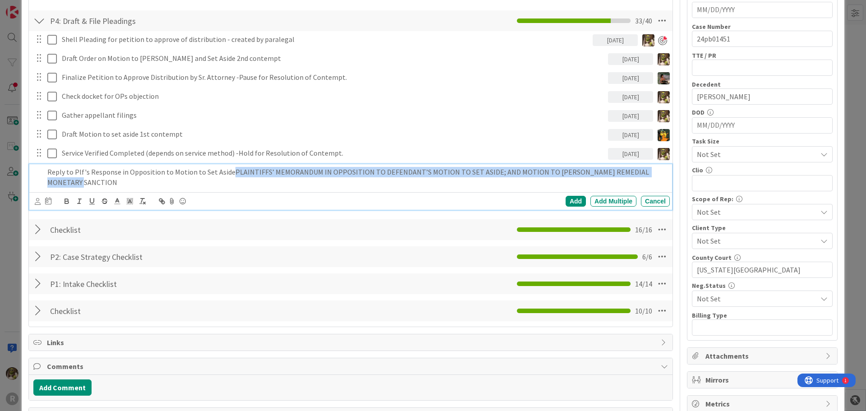
drag, startPoint x: 226, startPoint y: 172, endPoint x: 661, endPoint y: 164, distance: 435.8
click at [661, 164] on div "Reply to Plf's Response in Opposition to Motion to Set AsidePLAINTIFFS’ MEMORAN…" at bounding box center [357, 177] width 626 height 26
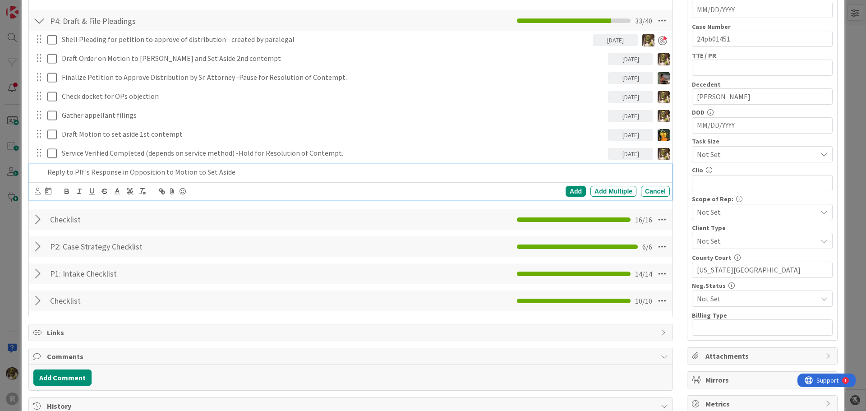
click at [45, 174] on div "Reply to Plf's Response in Opposition to Motion to Set Aside" at bounding box center [357, 172] width 626 height 16
click at [37, 193] on icon at bounding box center [38, 191] width 6 height 7
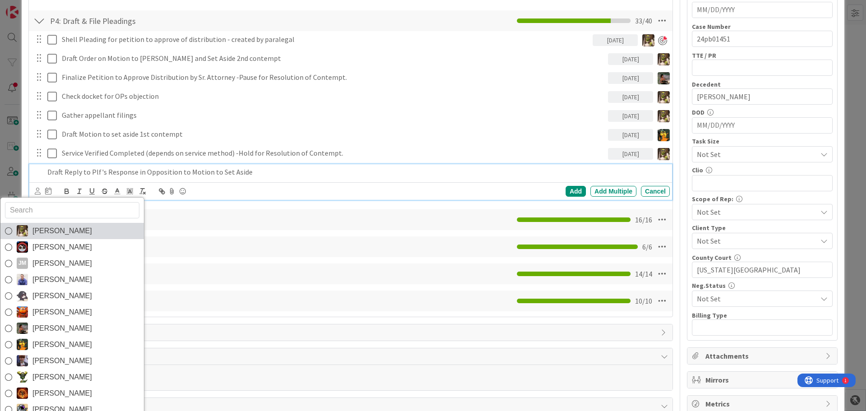
click at [88, 231] on link "[PERSON_NAME]" at bounding box center [71, 231] width 143 height 16
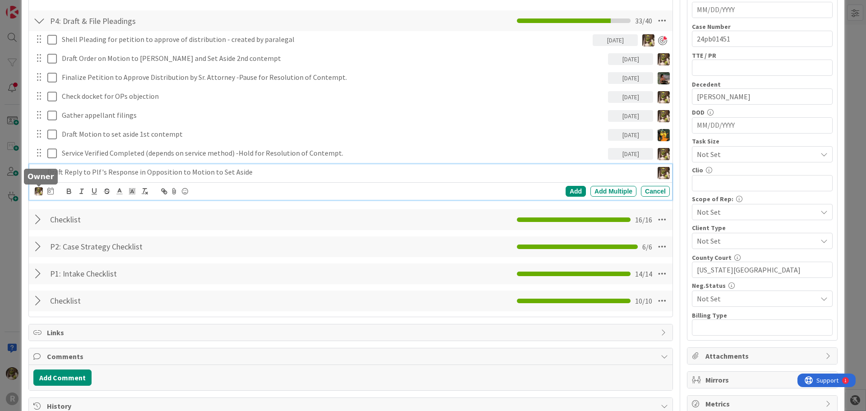
click at [38, 190] on img at bounding box center [39, 191] width 8 height 8
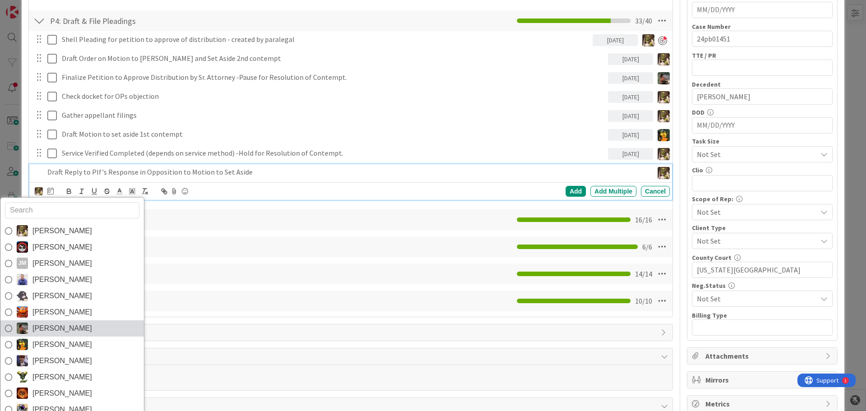
click at [66, 324] on span "[PERSON_NAME]" at bounding box center [62, 329] width 60 height 14
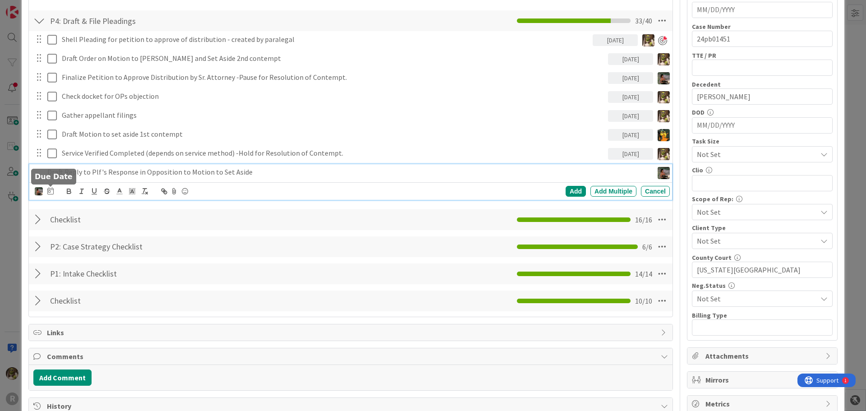
click at [51, 189] on icon at bounding box center [50, 190] width 6 height 7
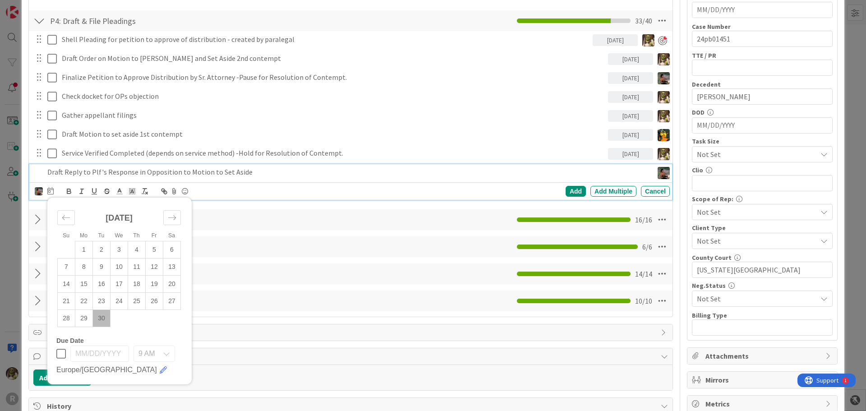
click at [177, 209] on div "[DATE]" at bounding box center [119, 221] width 124 height 39
click at [174, 214] on icon "Move forward to switch to the next month." at bounding box center [172, 217] width 9 height 9
click at [83, 268] on td "6" at bounding box center [84, 266] width 18 height 17
type input "[DATE]"
click at [577, 193] on div "Add" at bounding box center [576, 191] width 20 height 11
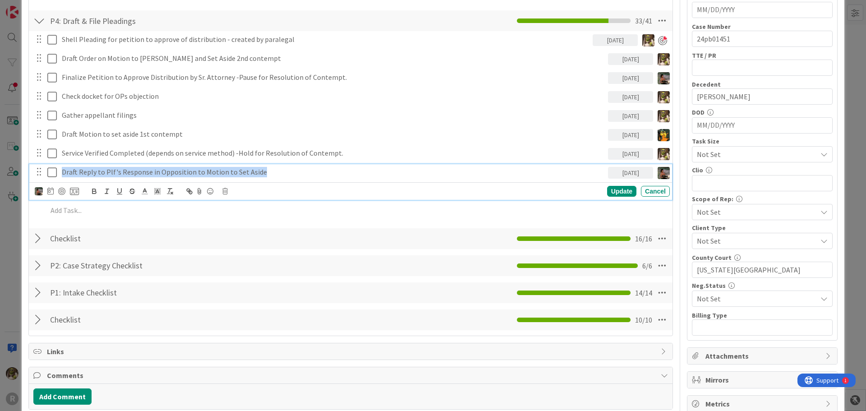
drag, startPoint x: 268, startPoint y: 175, endPoint x: 51, endPoint y: 164, distance: 217.3
click at [51, 164] on div "Shell Pleading for petition to approve of distribution - created by paralegal […" at bounding box center [350, 126] width 635 height 191
copy p "Draft Reply to Plf's Response in Opposition to Motion to Set Aside"
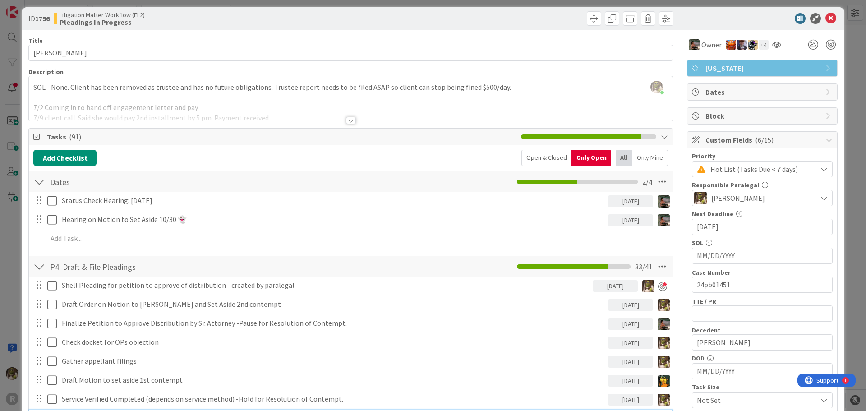
scroll to position [0, 0]
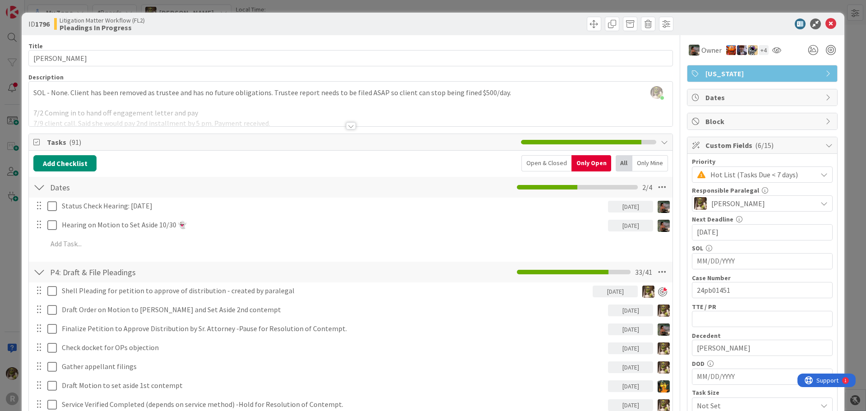
click at [351, 128] on div at bounding box center [351, 125] width 10 height 7
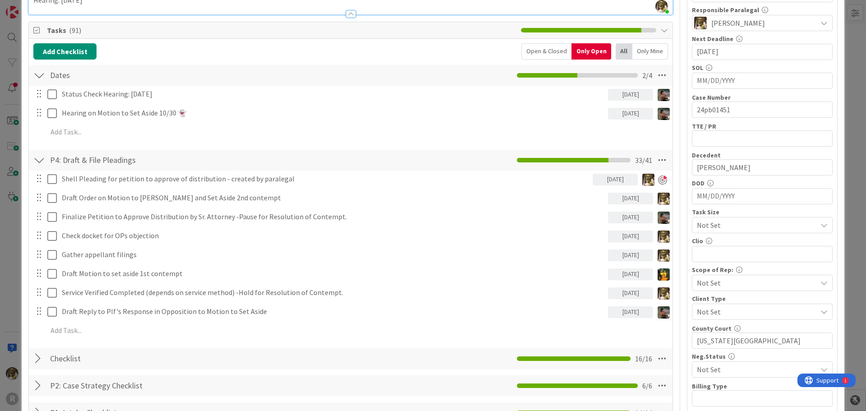
scroll to position [226, 0]
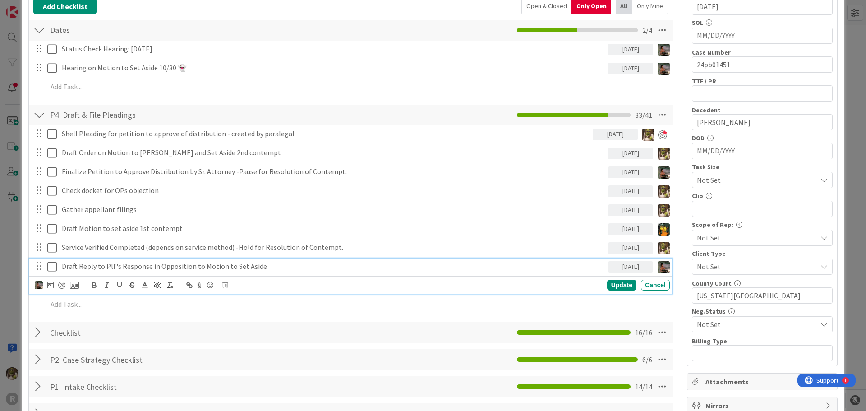
click at [186, 265] on p "Draft Reply to Plf's Response in Opposition to Motion to Set Aside" at bounding box center [333, 266] width 543 height 10
click at [65, 286] on div at bounding box center [61, 284] width 7 height 7
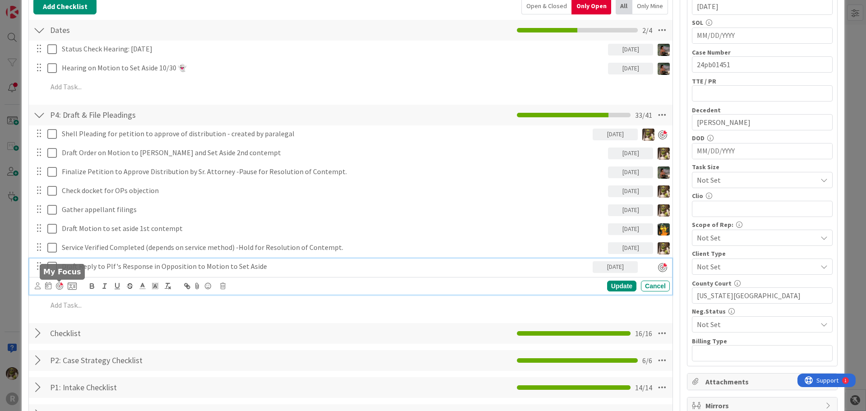
click at [60, 289] on div at bounding box center [59, 285] width 7 height 7
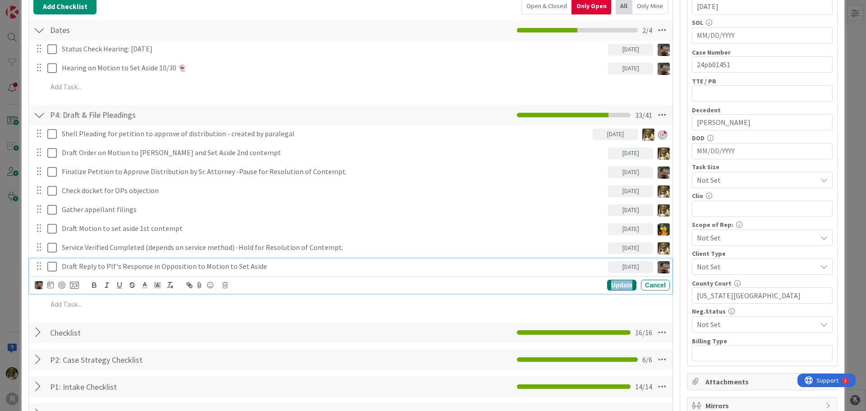
click at [618, 284] on div "Update" at bounding box center [621, 285] width 29 height 11
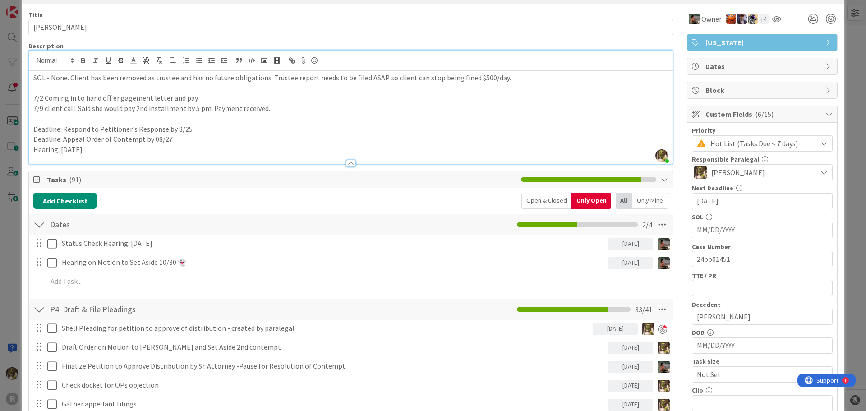
scroll to position [0, 0]
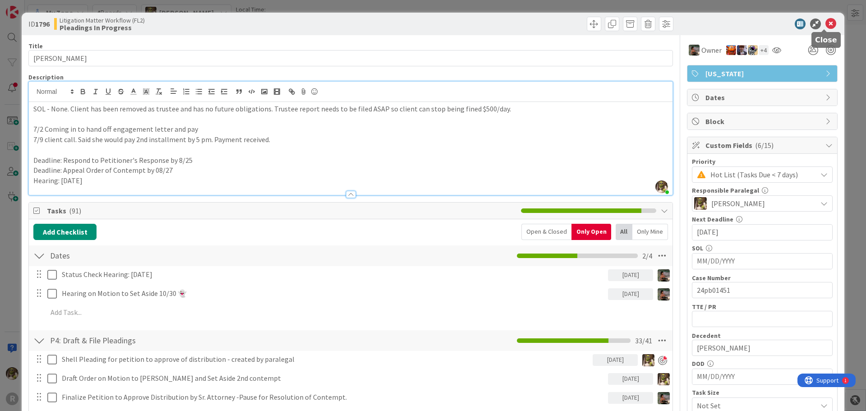
click at [829, 23] on icon at bounding box center [831, 23] width 11 height 11
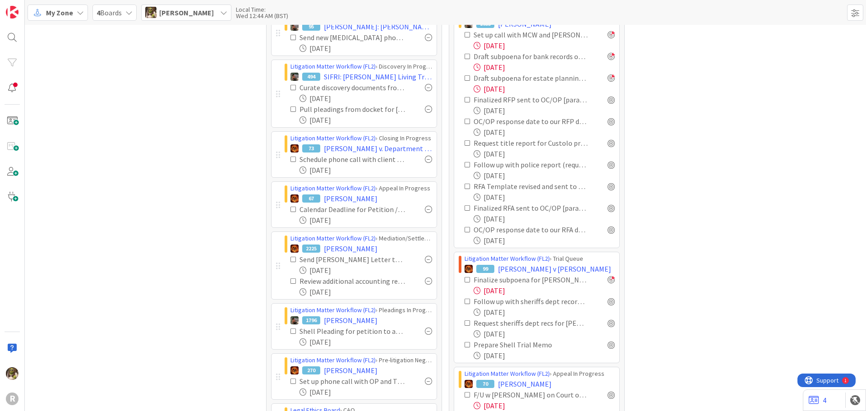
scroll to position [541, 0]
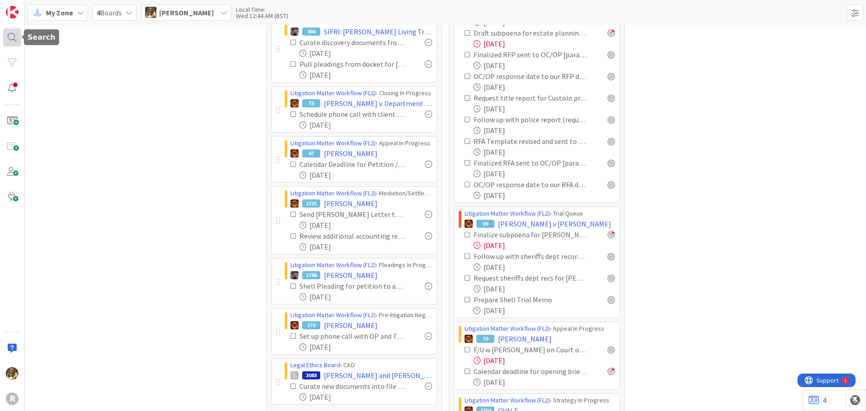
click at [15, 36] on div at bounding box center [12, 37] width 18 height 18
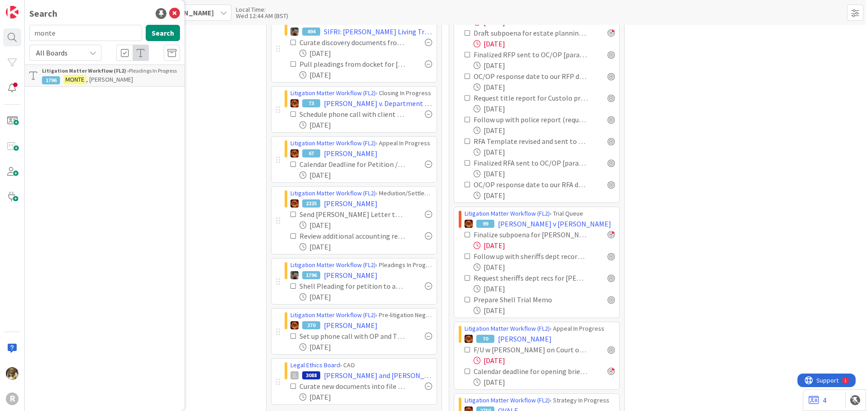
drag, startPoint x: 115, startPoint y: 42, endPoint x: 35, endPoint y: 36, distance: 80.1
click at [35, 36] on div "monte Search" at bounding box center [104, 35] width 161 height 20
click at [56, 36] on input "monte" at bounding box center [85, 33] width 113 height 16
type input "m"
type input "[PERSON_NAME]"
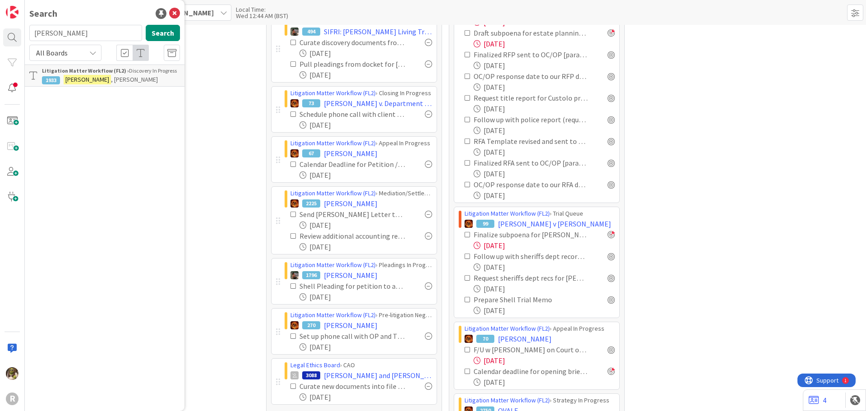
click at [68, 76] on mark "[PERSON_NAME]" at bounding box center [87, 79] width 47 height 9
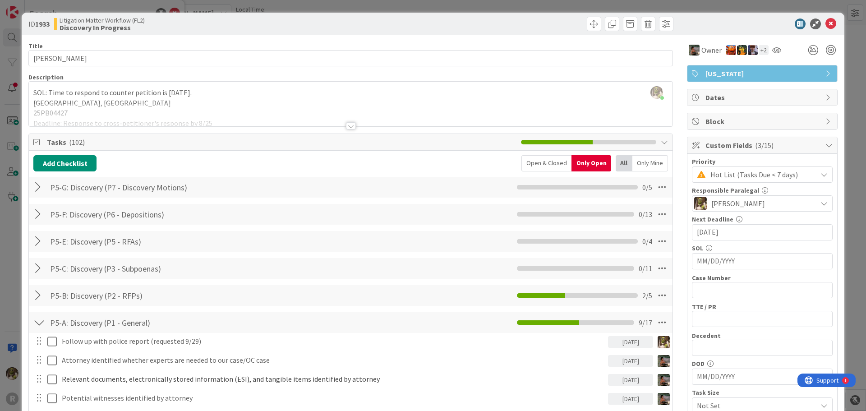
click at [348, 127] on div at bounding box center [351, 125] width 10 height 7
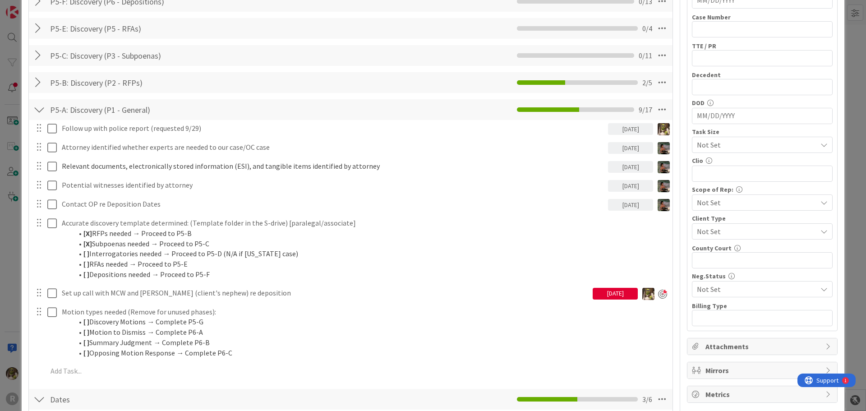
scroll to position [271, 0]
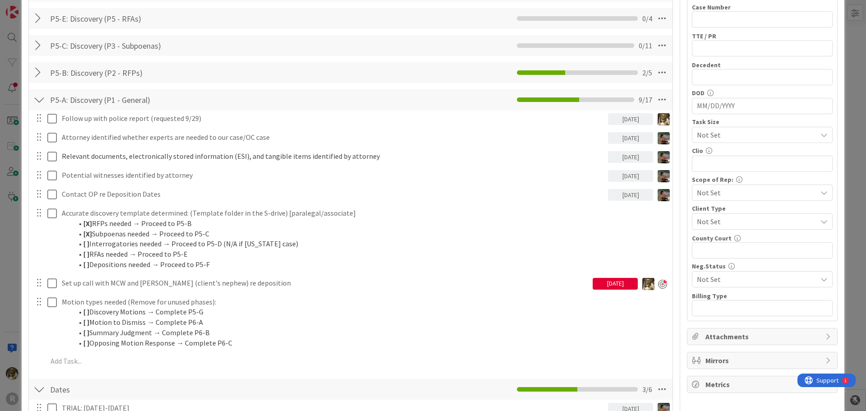
click at [44, 70] on div at bounding box center [39, 73] width 12 height 16
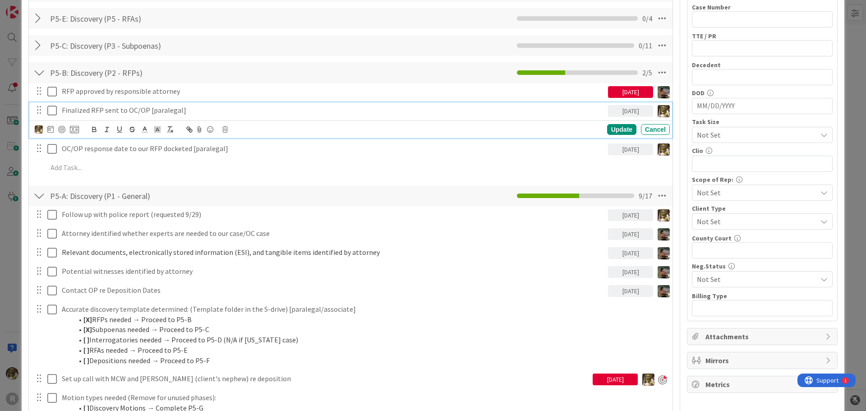
click at [117, 109] on p "Finalized RFP sent to OC/OP [paralegal]" at bounding box center [333, 110] width 543 height 10
click at [63, 128] on div at bounding box center [61, 129] width 7 height 7
click at [620, 131] on div "Update" at bounding box center [621, 130] width 29 height 11
click at [205, 106] on p "Finalized RFP sent to OC/OP [paralegal]" at bounding box center [325, 110] width 527 height 10
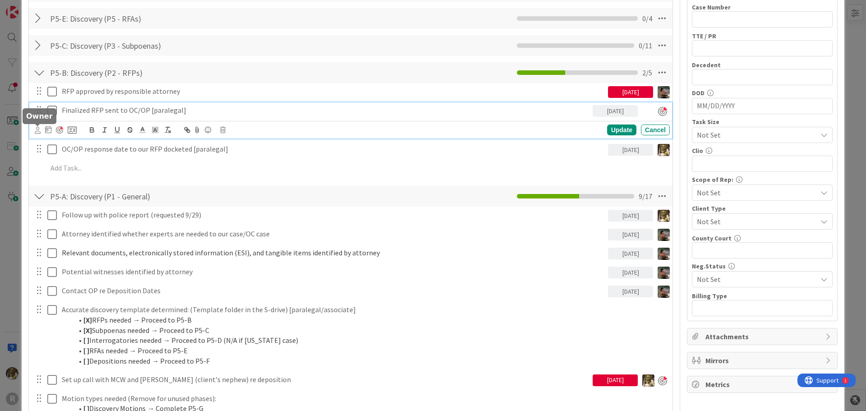
click at [40, 130] on icon at bounding box center [38, 130] width 6 height 7
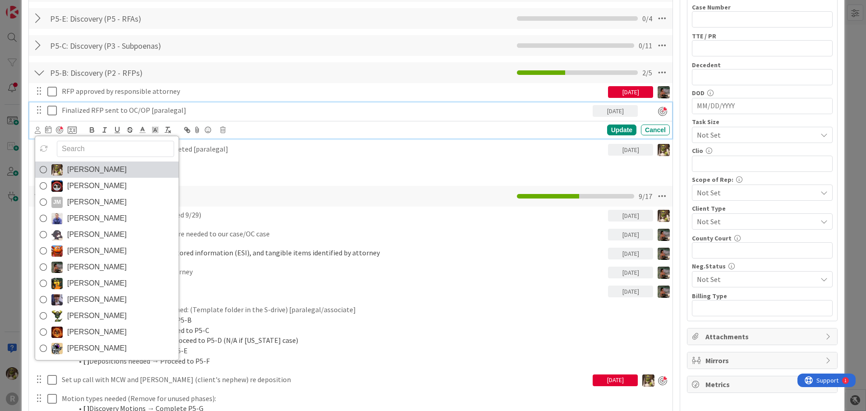
click at [68, 164] on span "[PERSON_NAME]" at bounding box center [97, 170] width 60 height 14
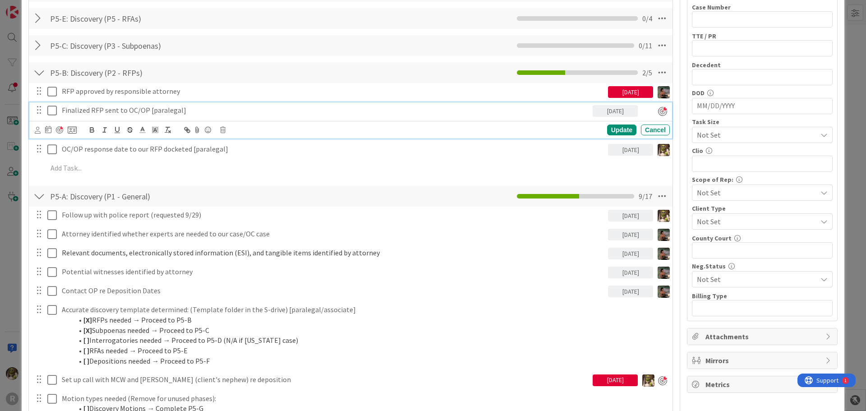
click at [40, 131] on icon at bounding box center [38, 130] width 6 height 7
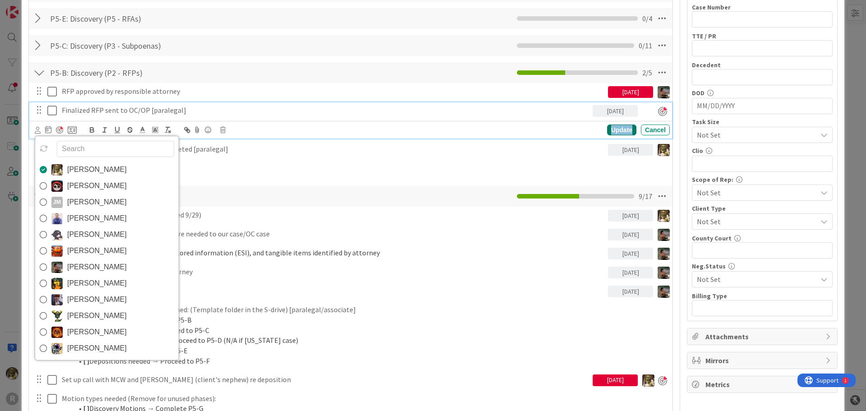
click at [611, 126] on div "Update" at bounding box center [621, 130] width 29 height 11
